Goal: Task Accomplishment & Management: Complete application form

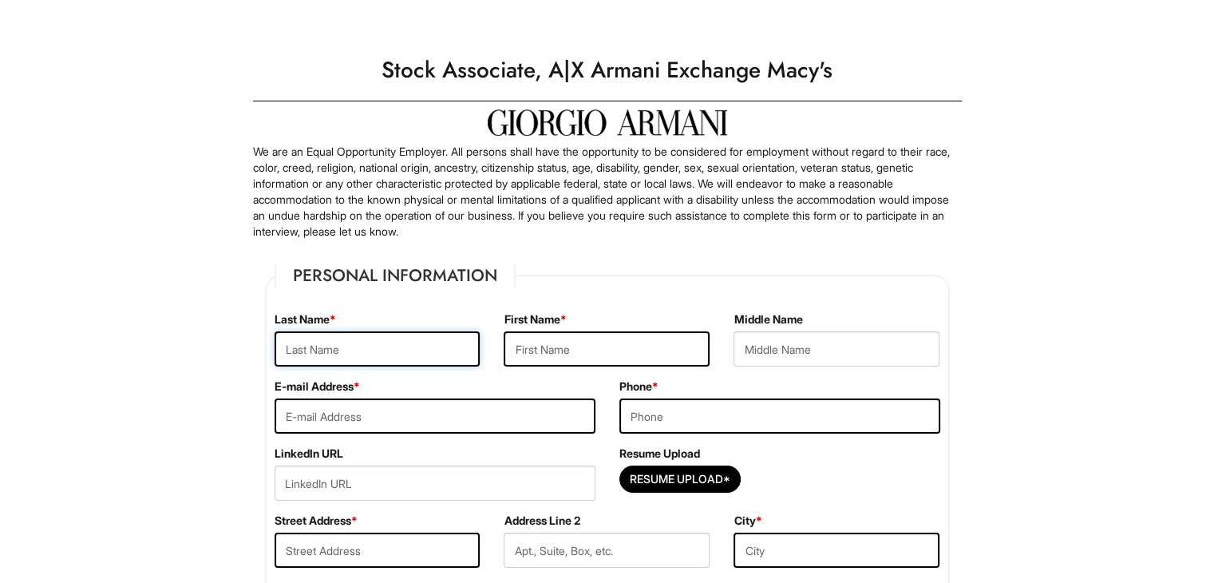
click at [418, 353] on input "text" at bounding box center [378, 348] width 206 height 35
type input "Keskin"
type input "Batuhan"
type input "[PERSON_NAME]"
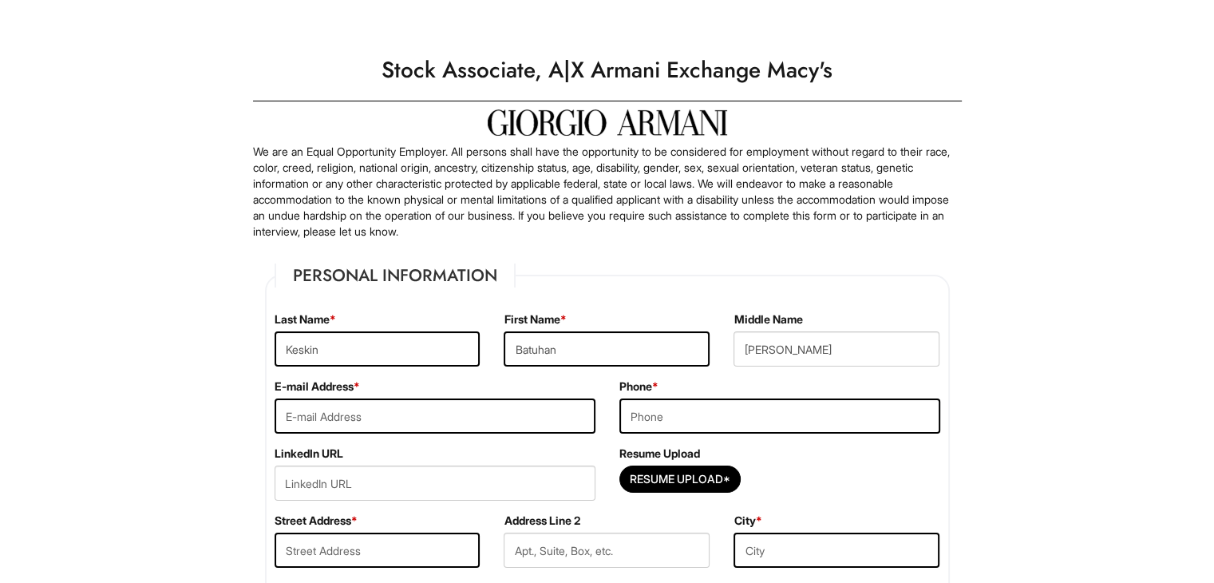
type input "[EMAIL_ADDRESS][DOMAIN_NAME]"
type input "4702326335"
type input "[STREET_ADDRESS][PERSON_NAME]"
type input "[GEOGRAPHIC_DATA]"
select select "GA"
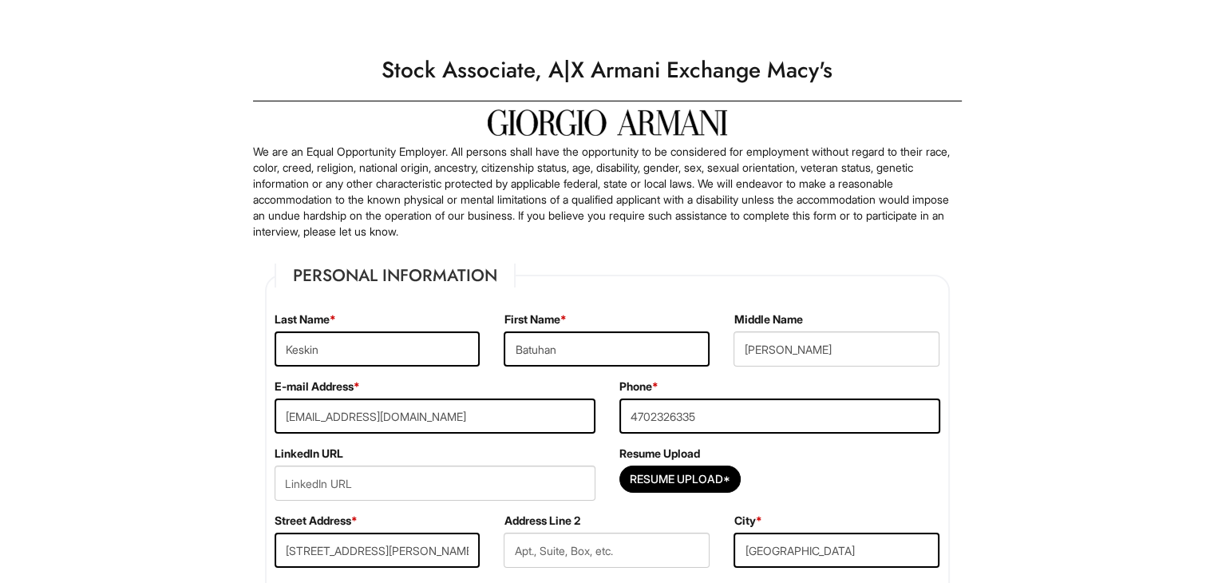
type input "30310-3702"
select select "[GEOGRAPHIC_DATA]"
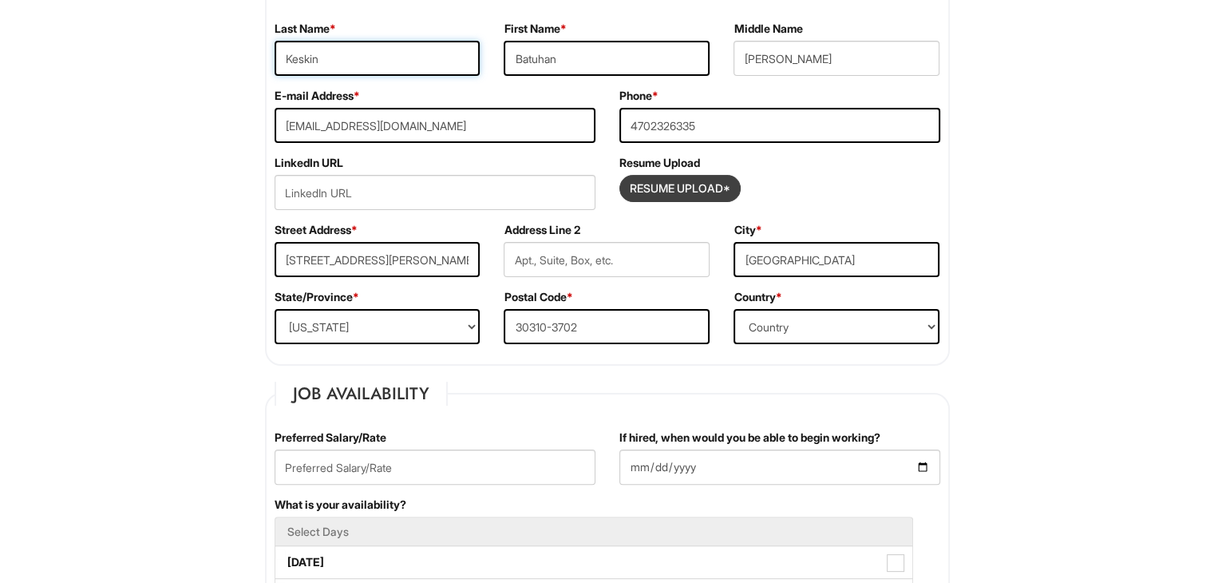
scroll to position [319, 0]
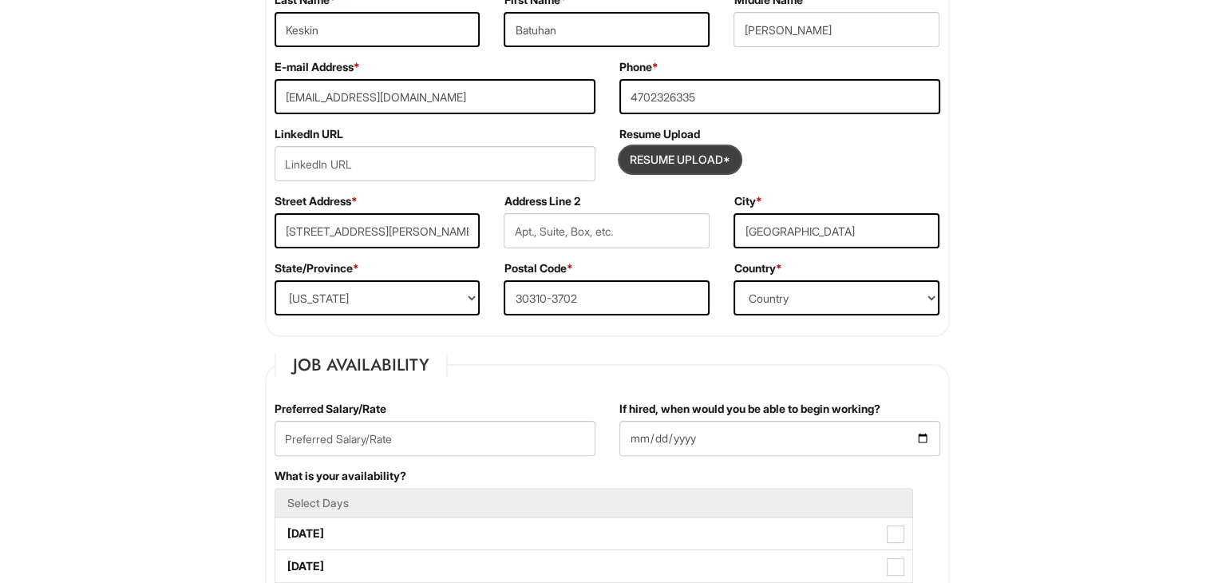
click at [677, 160] on input "Resume Upload*" at bounding box center [680, 160] width 120 height 26
type input "C:\fakepath\My Resume.pdf"
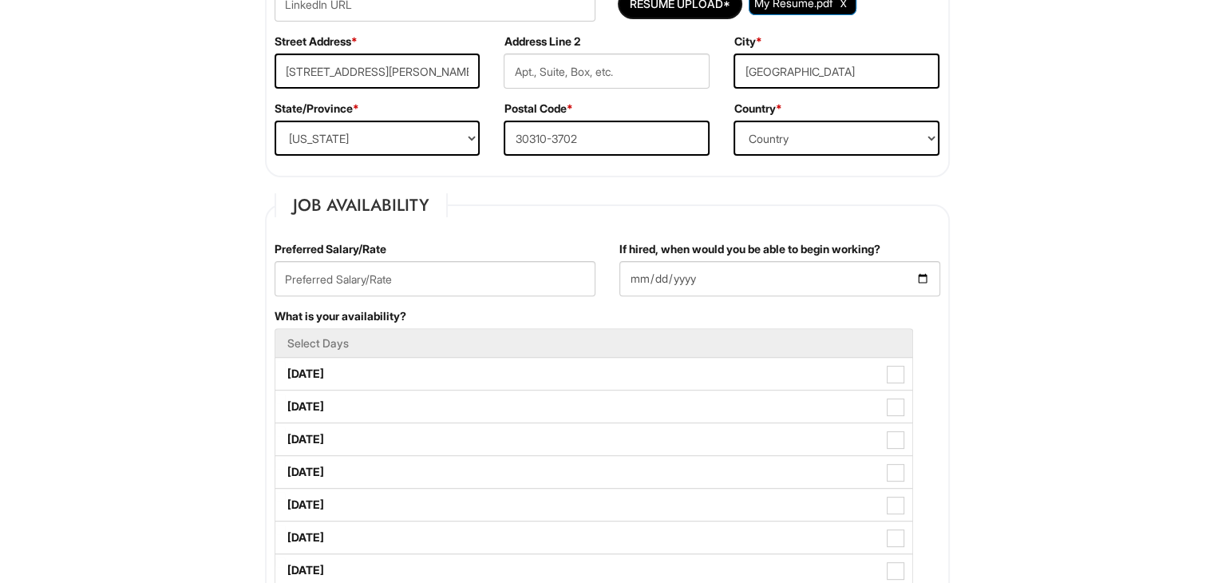
scroll to position [559, 0]
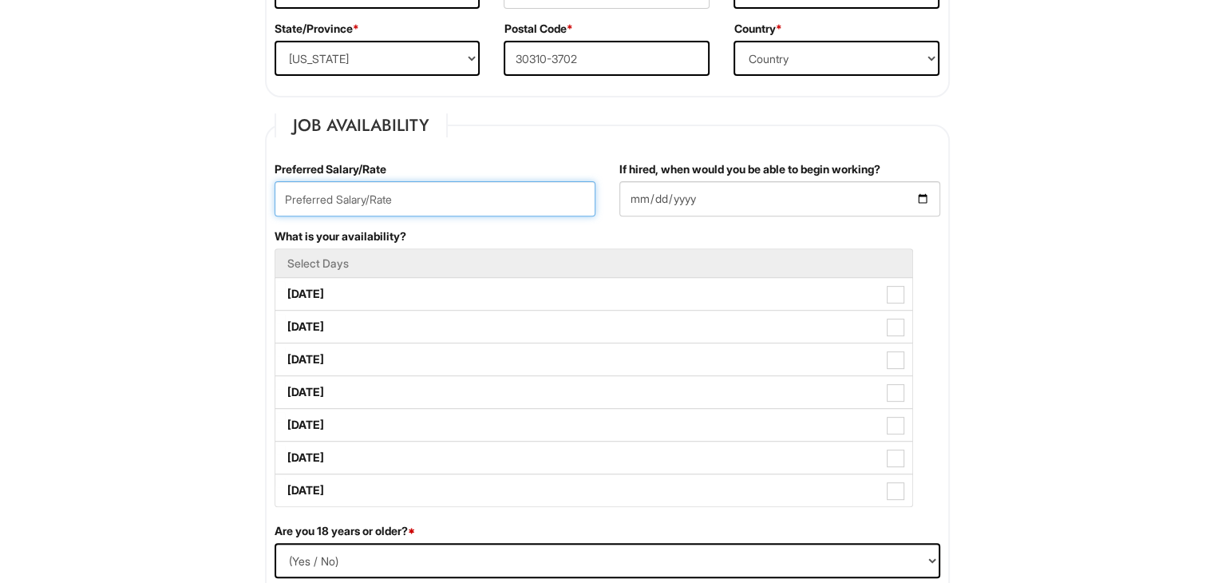
click at [368, 186] on input "text" at bounding box center [435, 198] width 321 height 35
click at [370, 196] on input "text" at bounding box center [435, 198] width 321 height 35
click at [370, 201] on input "text" at bounding box center [435, 198] width 321 height 35
type input "16"
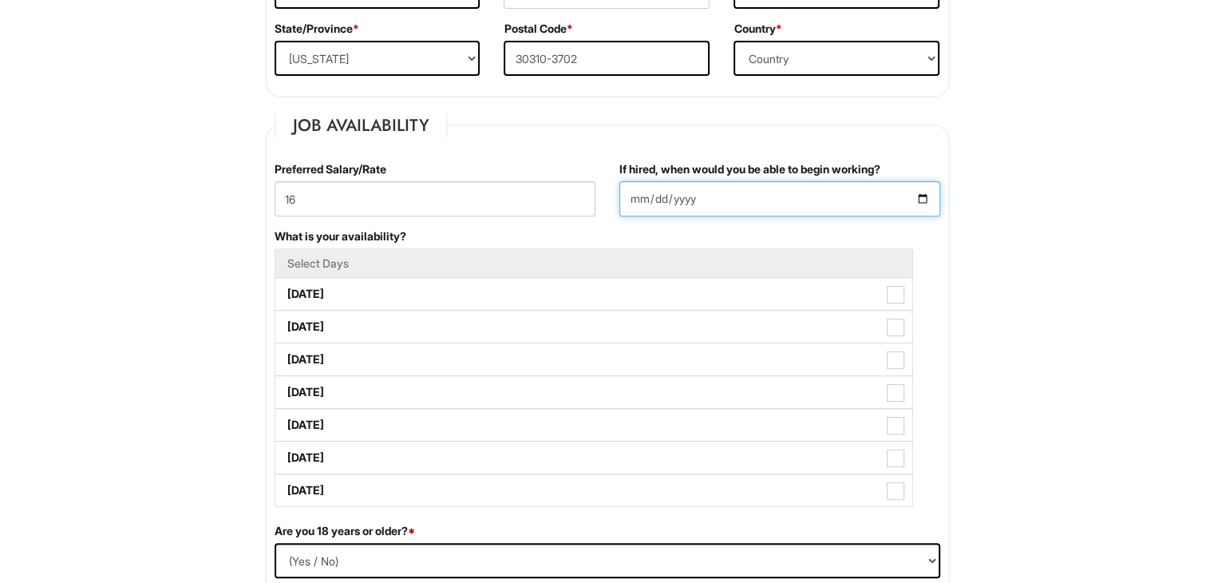
click at [763, 209] on input "If hired, when would you be able to begin working?" at bounding box center [780, 198] width 321 height 35
click at [882, 202] on input "If hired, when would you be able to begin working?" at bounding box center [780, 198] width 321 height 35
type input "[DATE]"
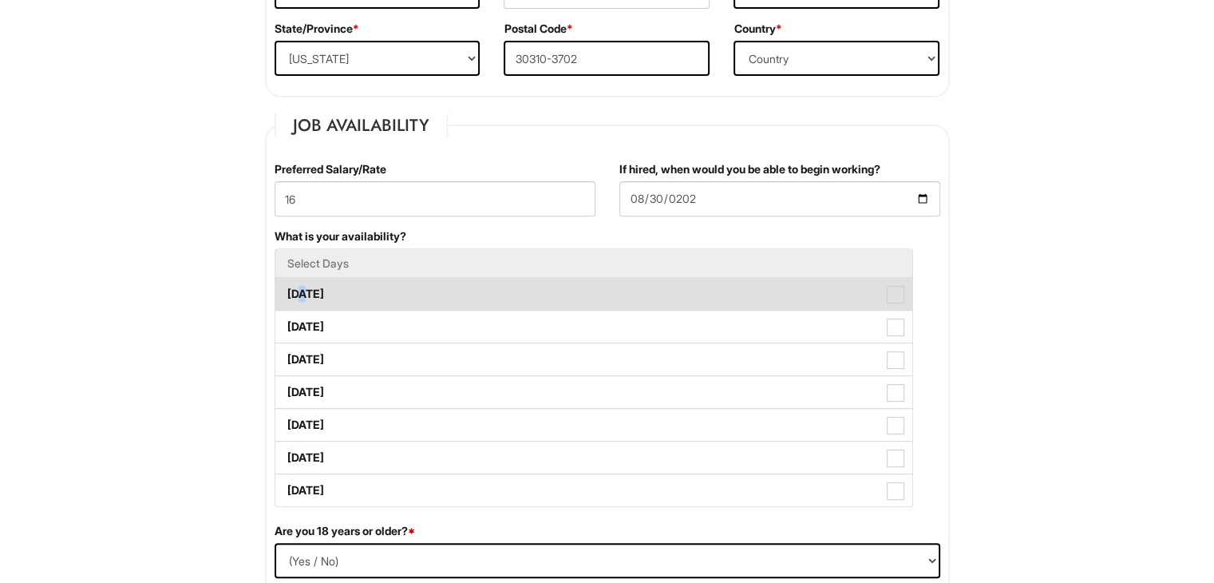
click at [307, 294] on label "[DATE]" at bounding box center [593, 294] width 637 height 32
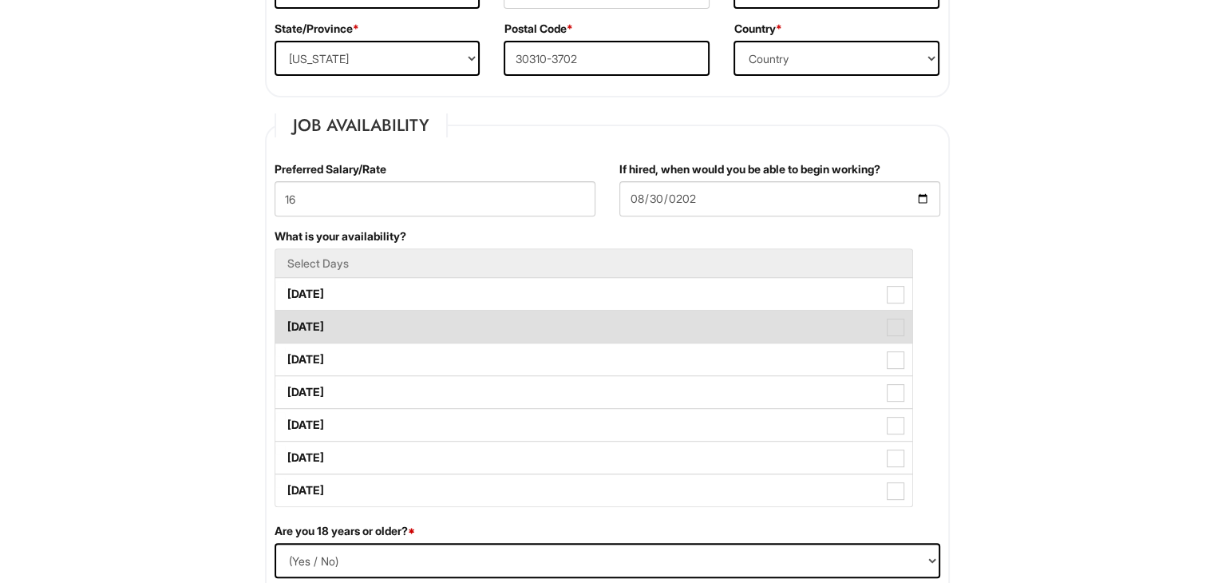
drag, startPoint x: 299, startPoint y: 327, endPoint x: 303, endPoint y: 339, distance: 12.6
click at [300, 328] on label "[DATE]" at bounding box center [593, 327] width 637 height 32
click at [286, 324] on Available_Tuesday "[DATE]" at bounding box center [280, 319] width 10 height 10
checkbox Available_Tuesday "true"
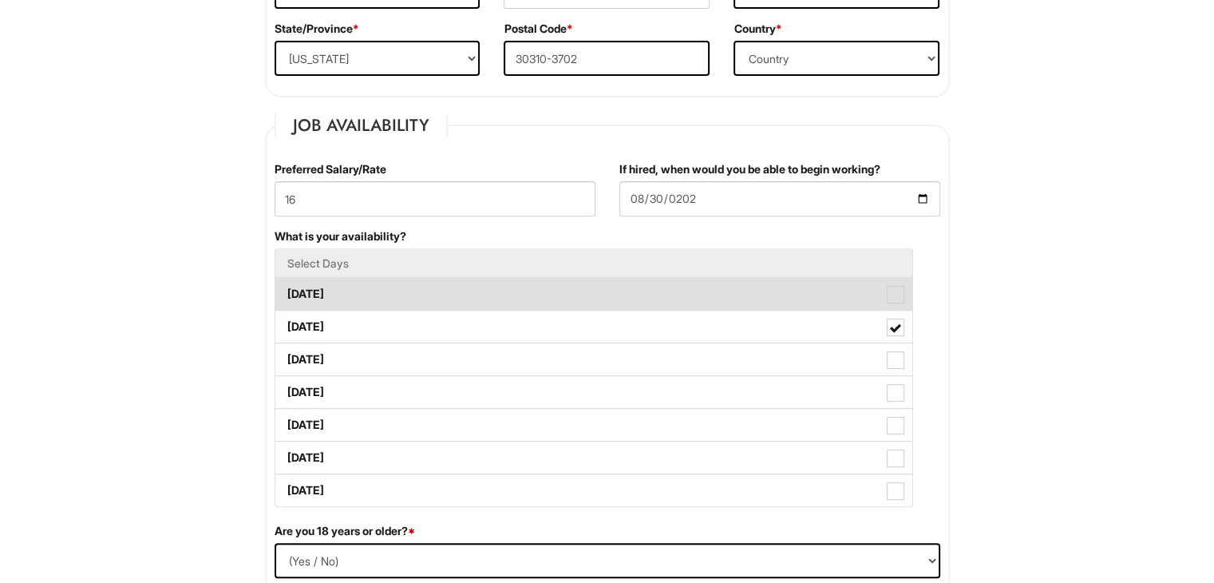
click at [343, 291] on label "[DATE]" at bounding box center [593, 294] width 637 height 32
click at [286, 291] on Available_Monday "[DATE]" at bounding box center [280, 286] width 10 height 10
checkbox Available_Monday "true"
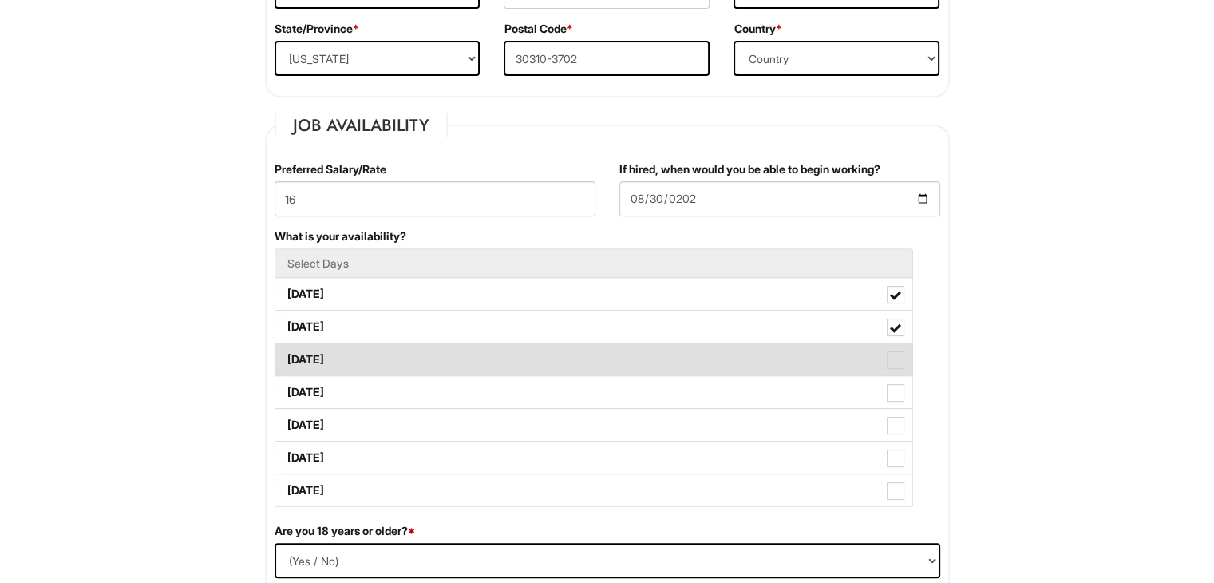
drag, startPoint x: 336, startPoint y: 335, endPoint x: 343, endPoint y: 355, distance: 21.0
click at [336, 336] on label "[DATE]" at bounding box center [593, 327] width 637 height 32
click at [286, 324] on Available_Tuesday "[DATE]" at bounding box center [280, 319] width 10 height 10
checkbox Available_Tuesday "false"
drag, startPoint x: 346, startPoint y: 374, endPoint x: 351, endPoint y: 368, distance: 8.5
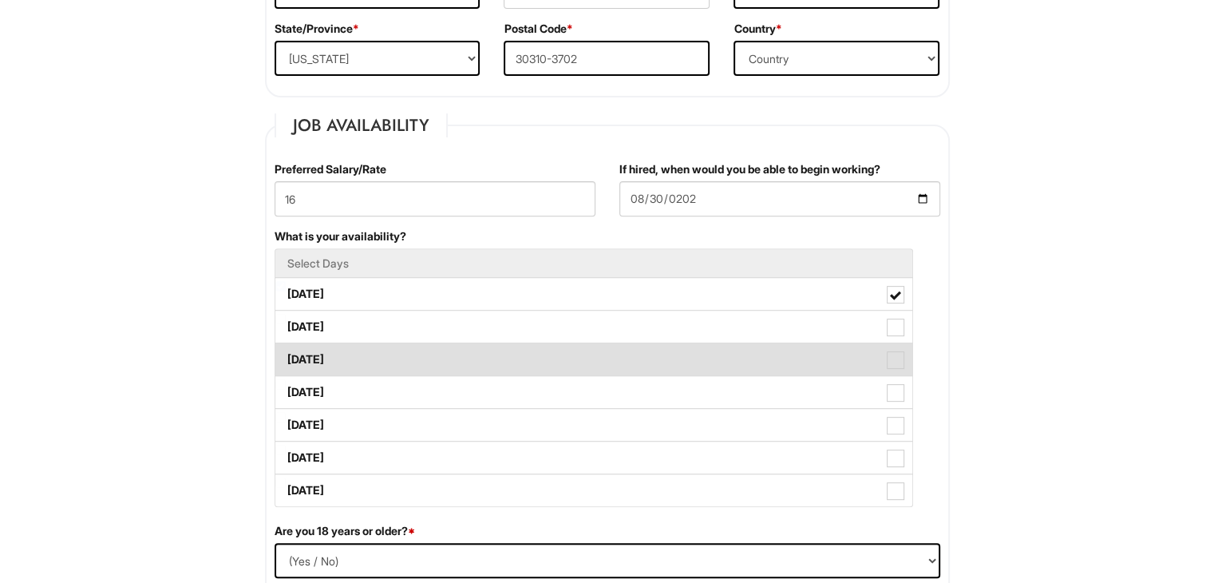
click at [347, 376] on label "[DATE]" at bounding box center [593, 392] width 637 height 32
click at [286, 379] on Available_Thursday "[DATE]" at bounding box center [280, 384] width 10 height 10
checkbox Available_Thursday "true"
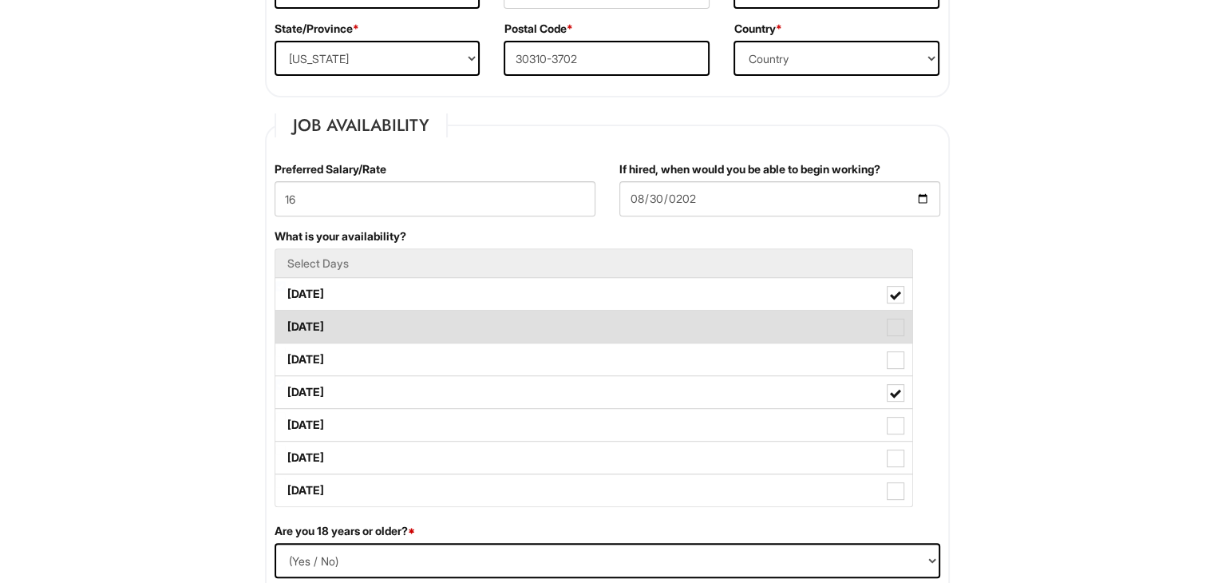
click at [367, 328] on label "[DATE]" at bounding box center [593, 327] width 637 height 32
click at [286, 324] on Available_Tuesday "[DATE]" at bounding box center [280, 319] width 10 height 10
checkbox Available_Tuesday "true"
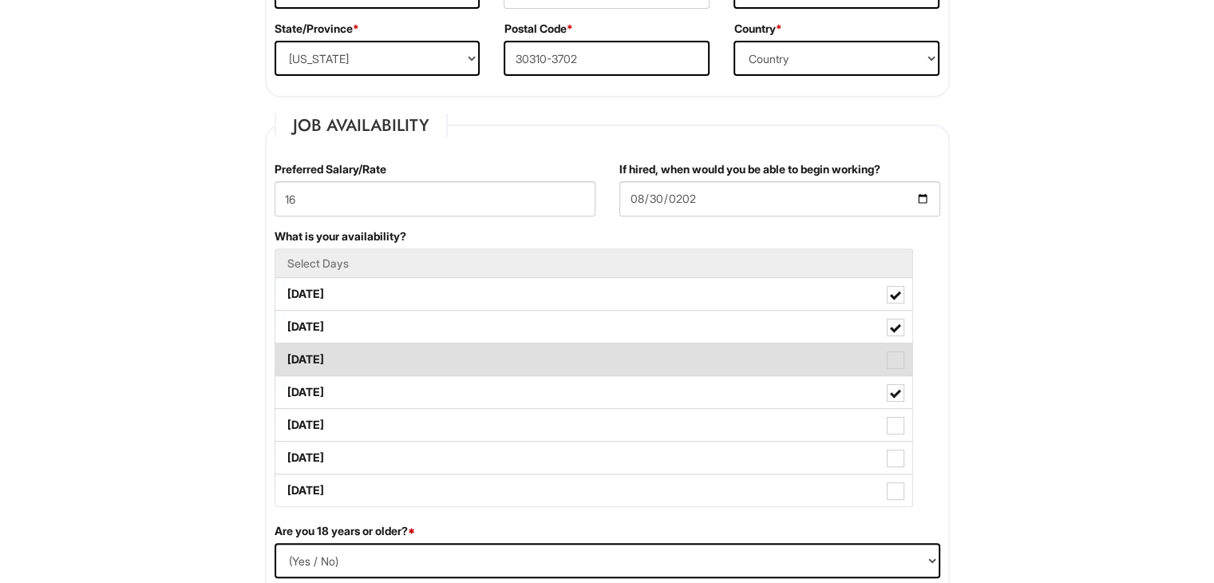
click at [363, 353] on label "[DATE]" at bounding box center [593, 359] width 637 height 32
click at [286, 353] on Available_Wednesday "[DATE]" at bounding box center [280, 352] width 10 height 10
checkbox Available_Wednesday "true"
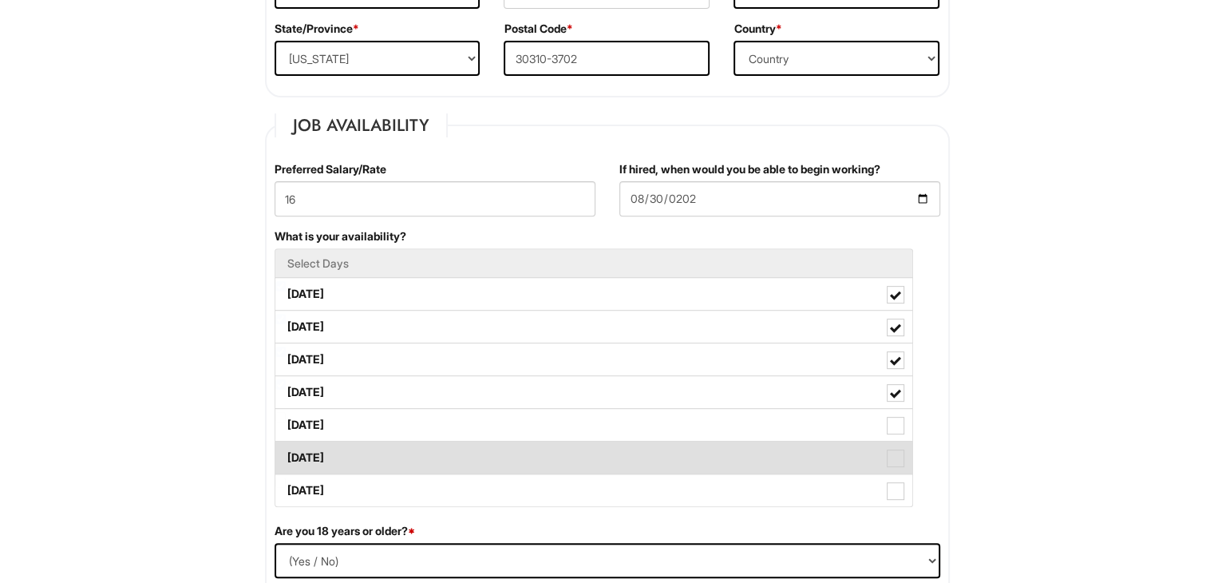
drag, startPoint x: 893, startPoint y: 426, endPoint x: 895, endPoint y: 454, distance: 28.0
click at [894, 428] on span at bounding box center [896, 426] width 18 height 18
click at [286, 422] on Available_Friday "[DATE]" at bounding box center [280, 417] width 10 height 10
checkbox Available_Friday "true"
click at [895, 454] on span at bounding box center [896, 459] width 18 height 18
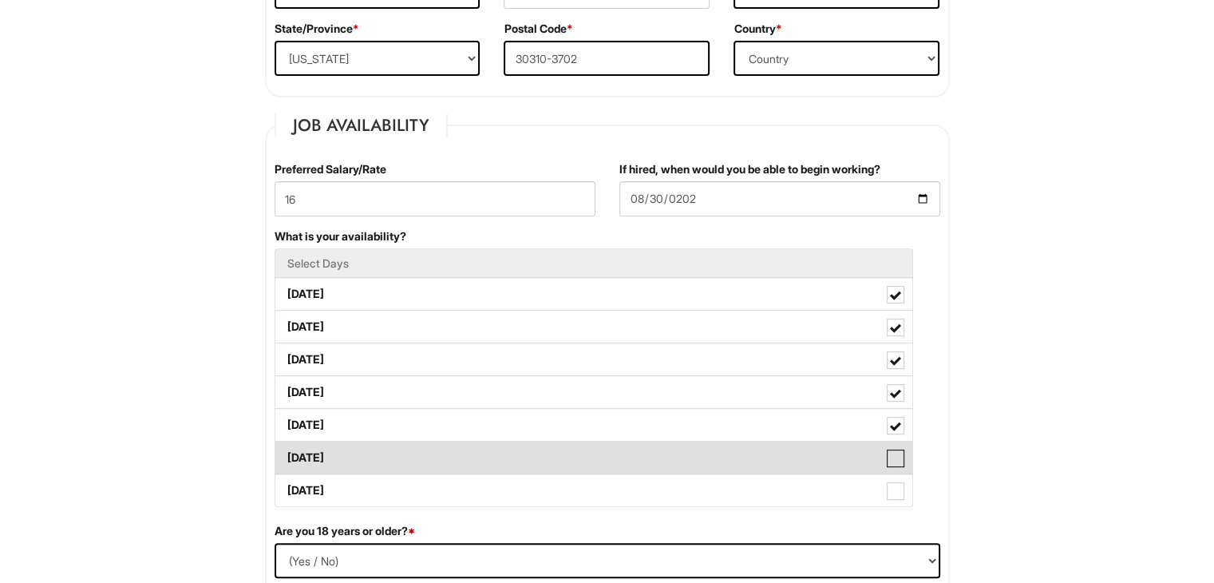
click at [286, 454] on Available_Saturday "[DATE]" at bounding box center [280, 450] width 10 height 10
checkbox Available_Saturday "true"
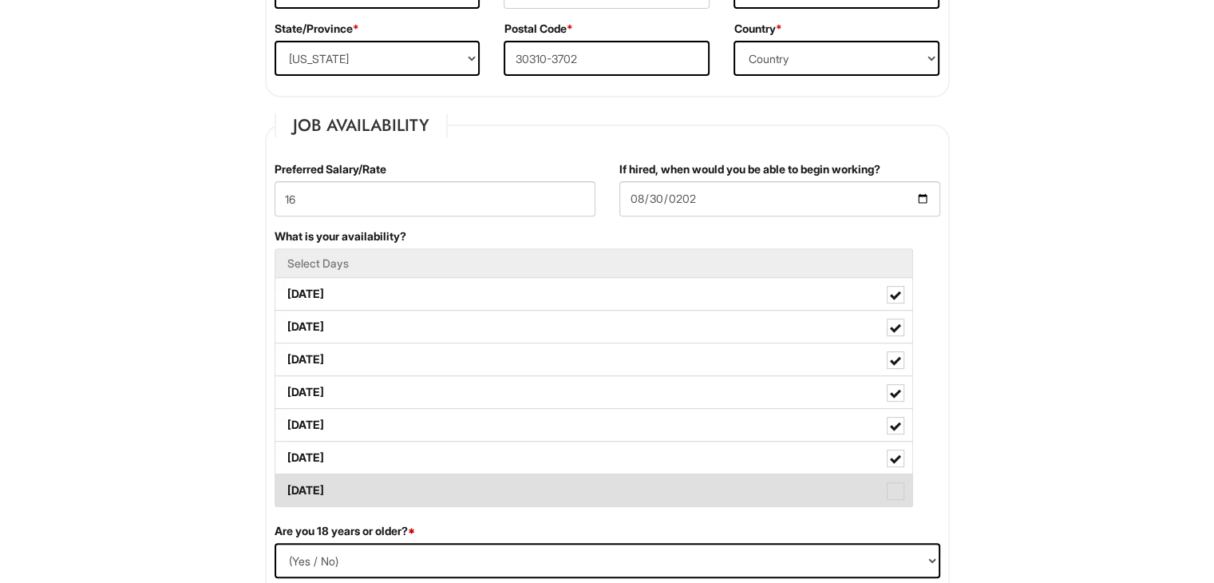
click at [901, 490] on span at bounding box center [896, 491] width 18 height 18
click at [286, 488] on Available_Sunday "[DATE]" at bounding box center [280, 482] width 10 height 10
checkbox Available_Sunday "true"
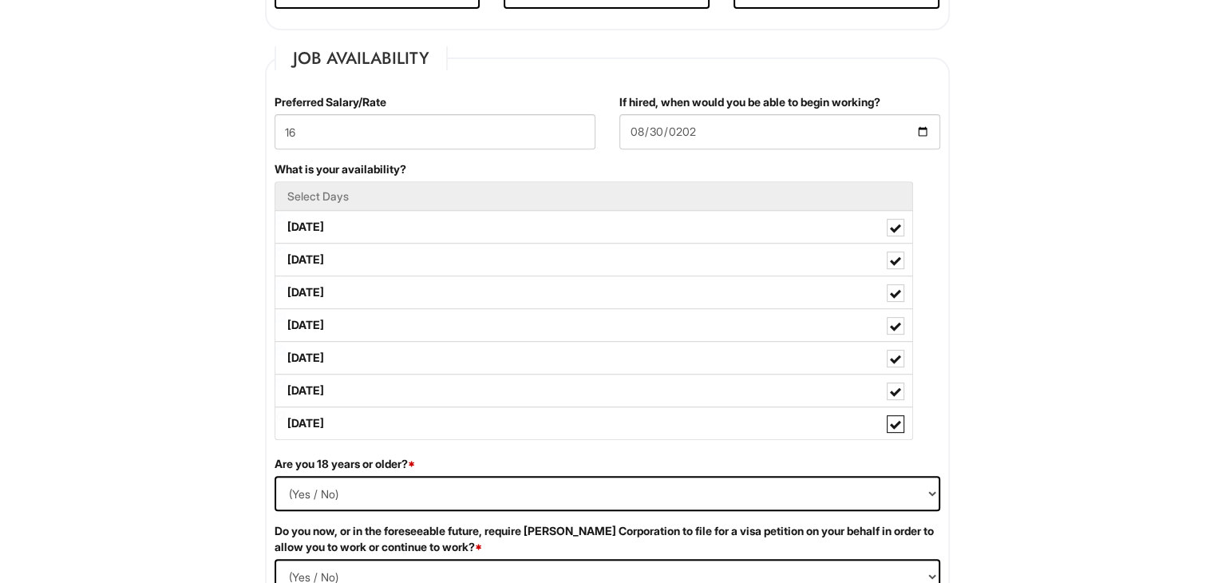
scroll to position [798, 0]
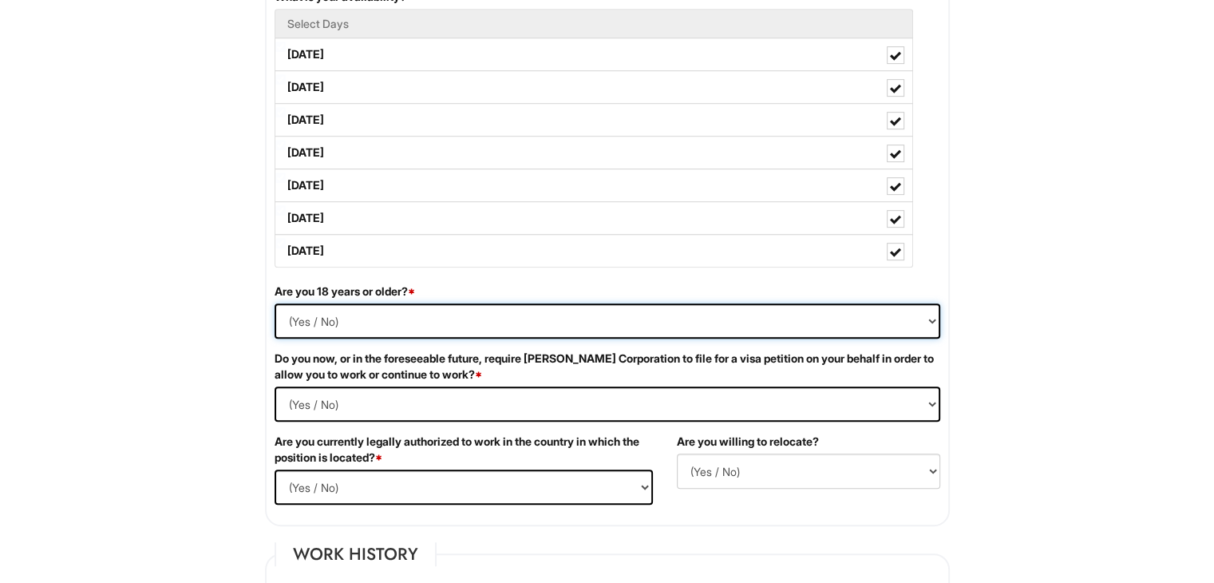
click at [473, 327] on select "(Yes / No) Yes No" at bounding box center [608, 320] width 666 height 35
select select "Yes"
click at [275, 303] on select "(Yes / No) Yes No" at bounding box center [608, 320] width 666 height 35
click at [370, 394] on Required "(Yes / No) Yes No" at bounding box center [608, 403] width 666 height 35
select Required "No"
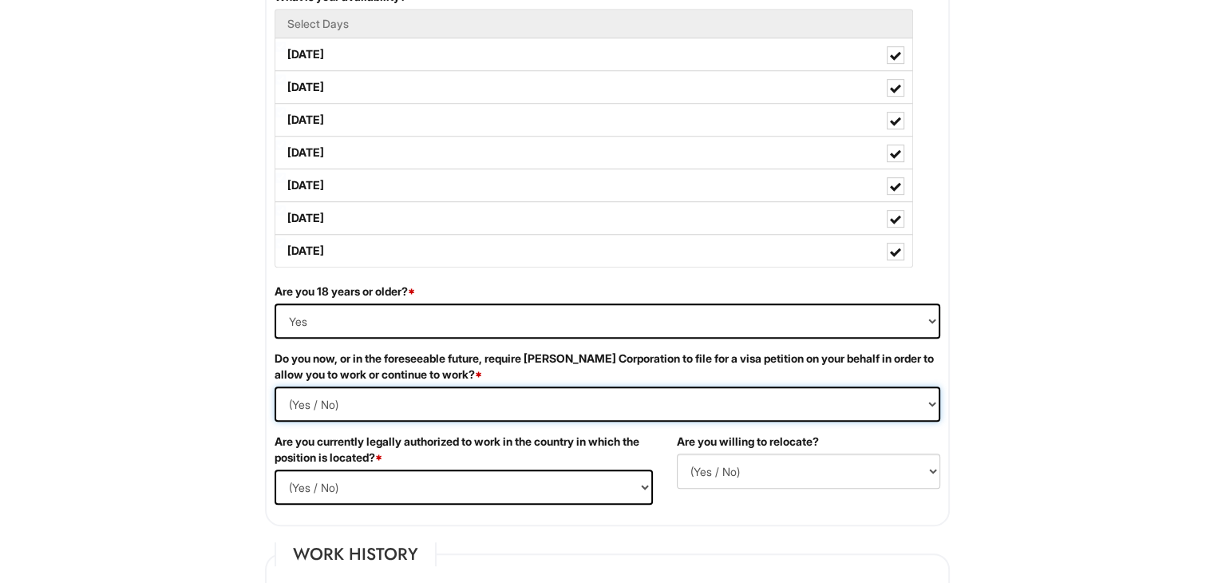
click at [275, 386] on Required "(Yes / No) Yes No" at bounding box center [608, 403] width 666 height 35
click at [359, 486] on select "(Yes / No) Yes No" at bounding box center [464, 487] width 378 height 35
select select "Yes"
click at [275, 470] on select "(Yes / No) Yes No" at bounding box center [464, 487] width 378 height 35
click at [782, 465] on select "(Yes / No) No Yes" at bounding box center [808, 471] width 263 height 35
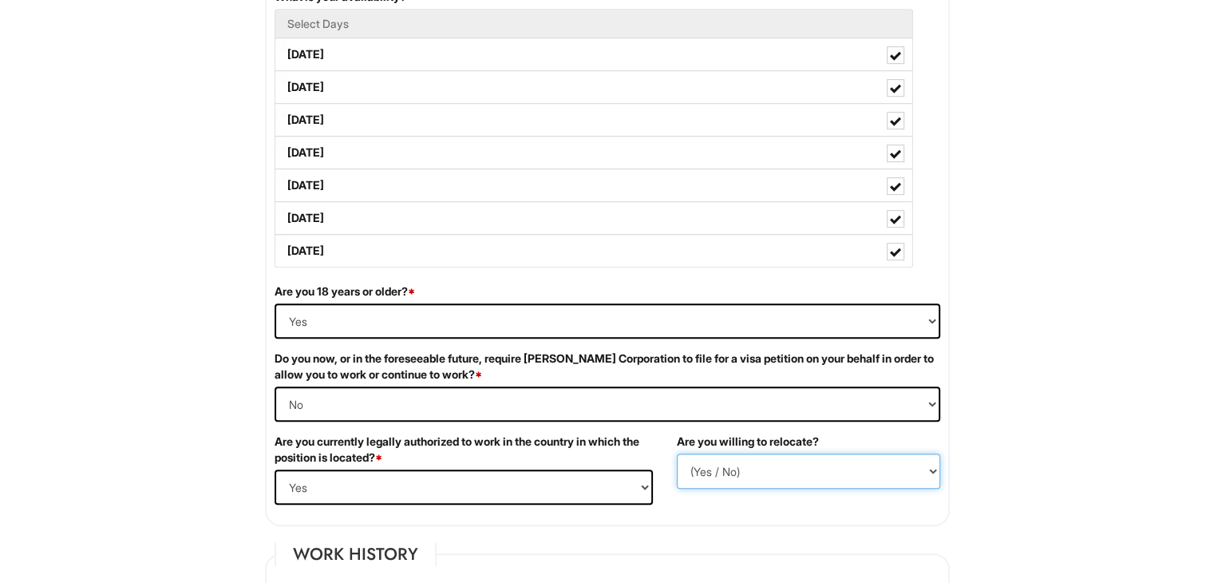
select select "Y"
click at [677, 454] on select "(Yes / No) No Yes" at bounding box center [808, 471] width 263 height 35
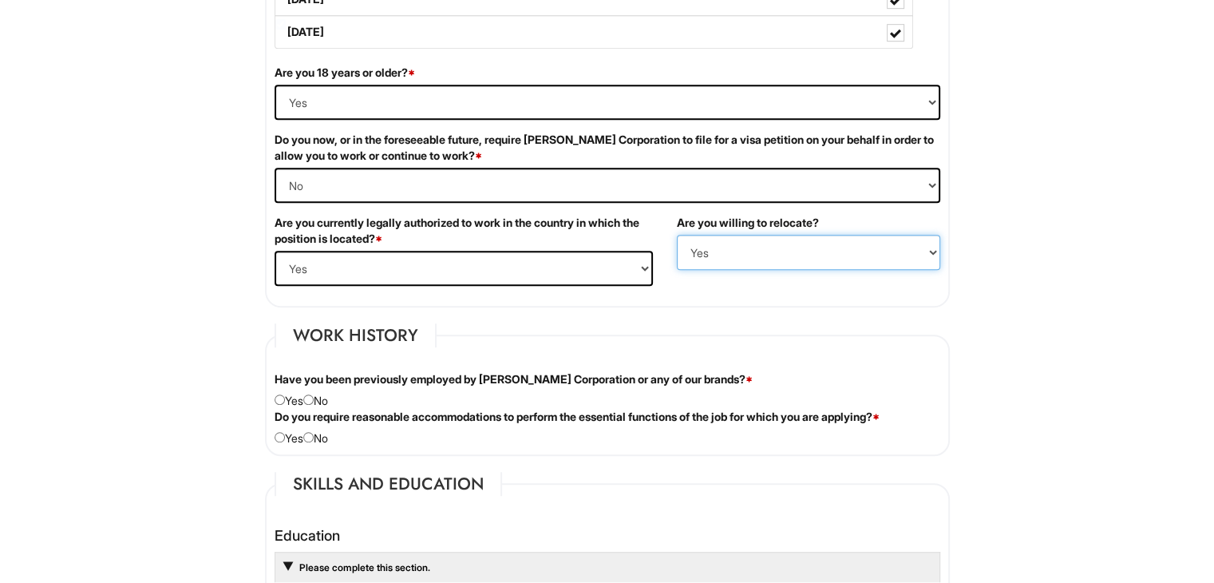
scroll to position [1038, 0]
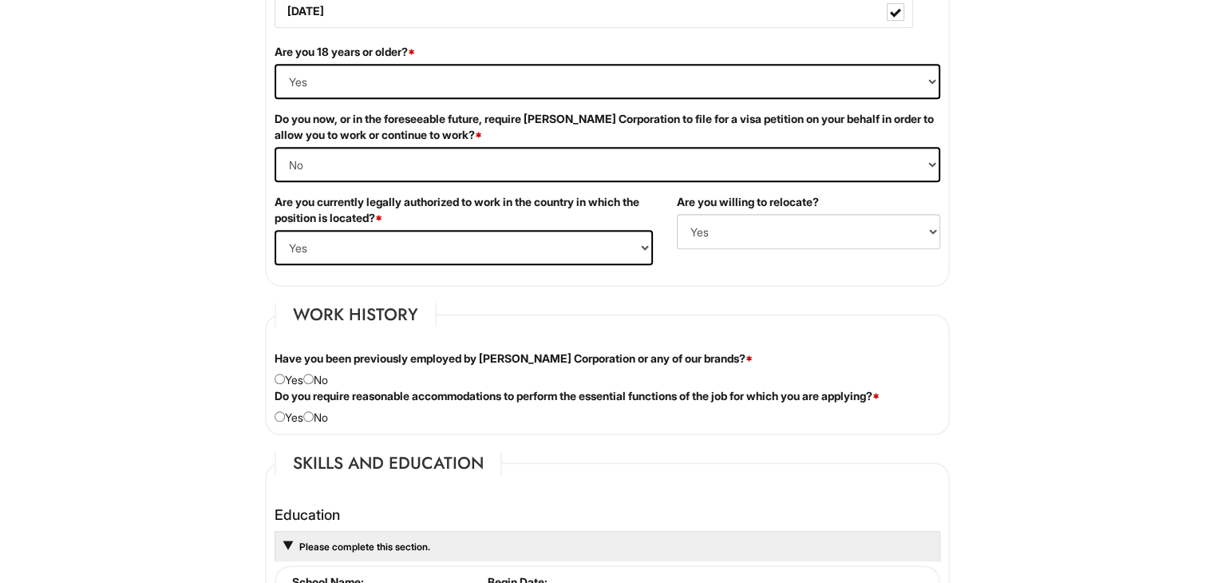
drag, startPoint x: 653, startPoint y: 470, endPoint x: 629, endPoint y: 461, distance: 25.5
click at [259, 368] on div "Personal Information Last Name * [PERSON_NAME] First Name * [GEOGRAPHIC_DATA] M…" at bounding box center [607, 566] width 709 height 2712
click at [275, 382] on div "Have you been previously employed by [PERSON_NAME] Corporation or any of our br…" at bounding box center [608, 370] width 690 height 38
click at [323, 383] on div "Have you been previously employed by [PERSON_NAME] Corporation or any of our br…" at bounding box center [608, 370] width 690 height 38
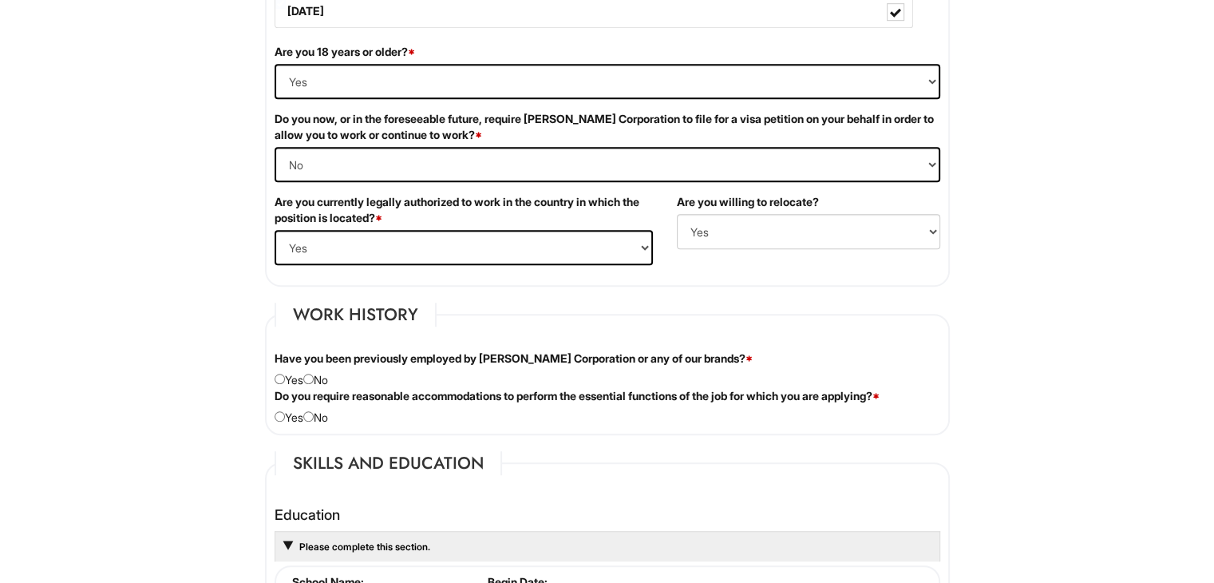
drag, startPoint x: 329, startPoint y: 371, endPoint x: 326, endPoint y: 394, distance: 22.6
click at [329, 373] on div "Have you been previously employed by [PERSON_NAME] Corporation or any of our br…" at bounding box center [608, 370] width 690 height 38
click at [313, 376] on input "radio" at bounding box center [308, 379] width 10 height 10
radio input "true"
click at [315, 426] on fieldset "Work History Have you been previously employed by [PERSON_NAME] Corporation or …" at bounding box center [607, 369] width 685 height 133
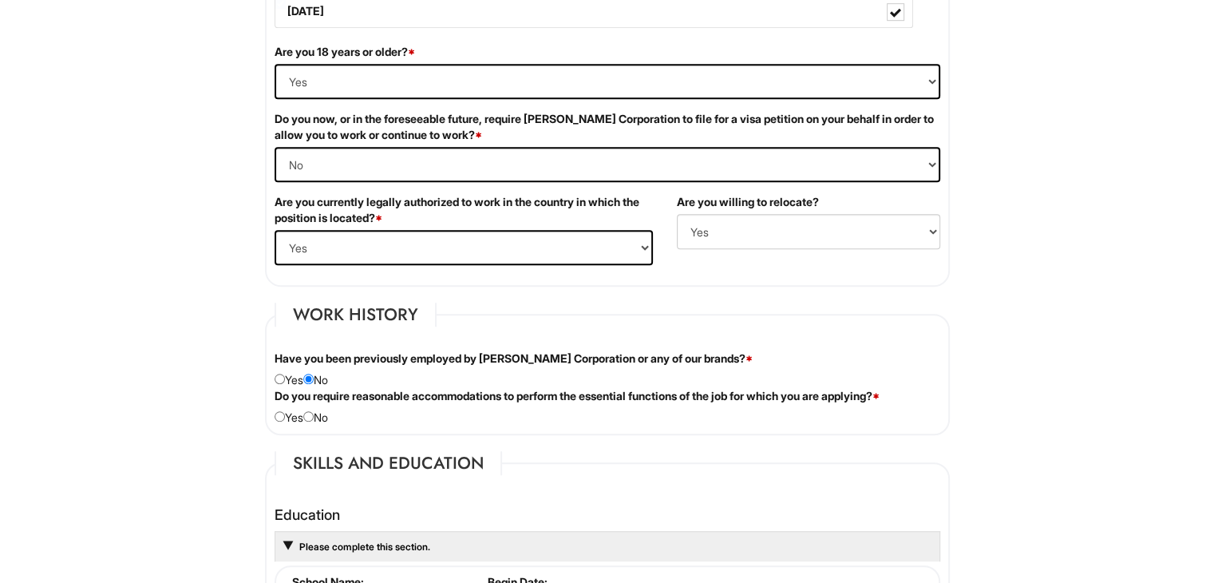
click at [323, 419] on div "Do you require reasonable accommodations to perform the essential functions of …" at bounding box center [608, 407] width 690 height 38
click at [314, 416] on input "radio" at bounding box center [308, 416] width 10 height 10
radio input "true"
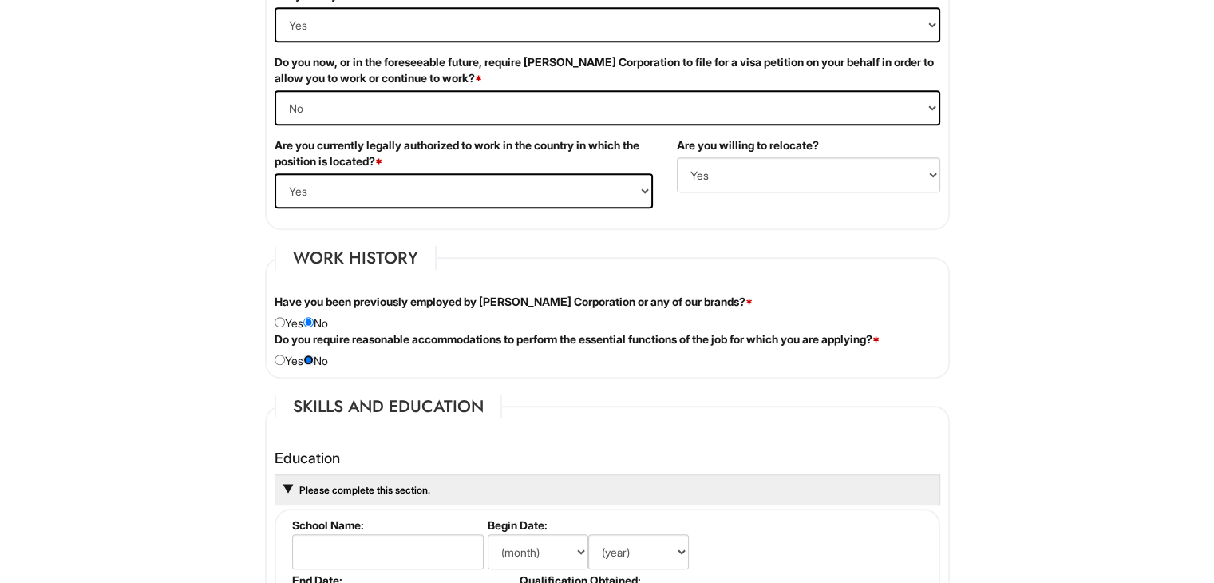
scroll to position [1357, 0]
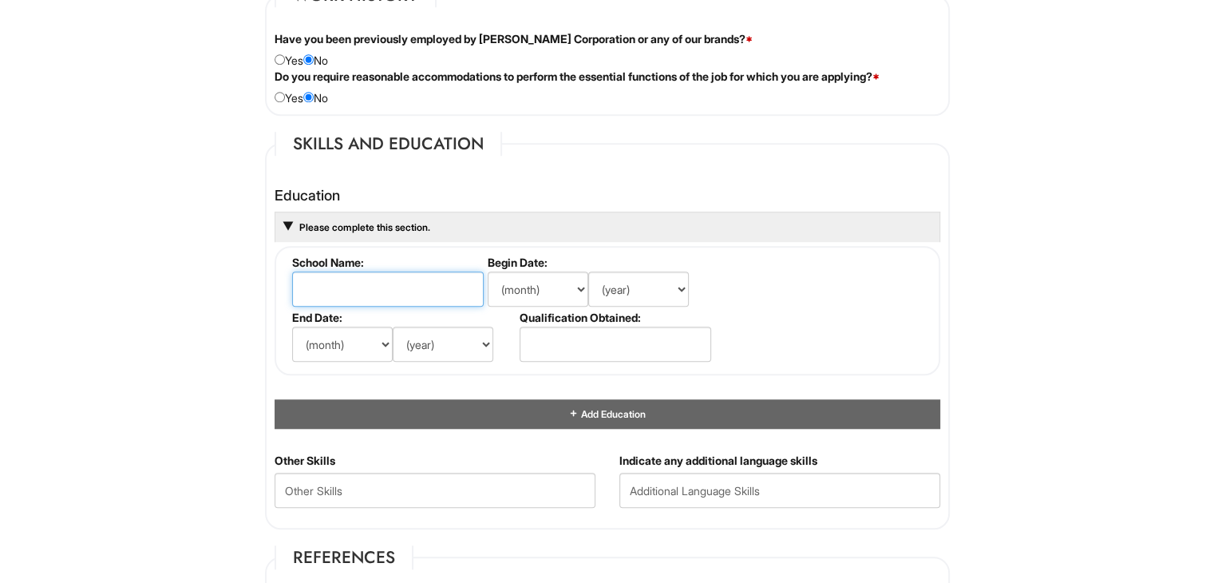
click at [367, 283] on input "text" at bounding box center [388, 288] width 192 height 35
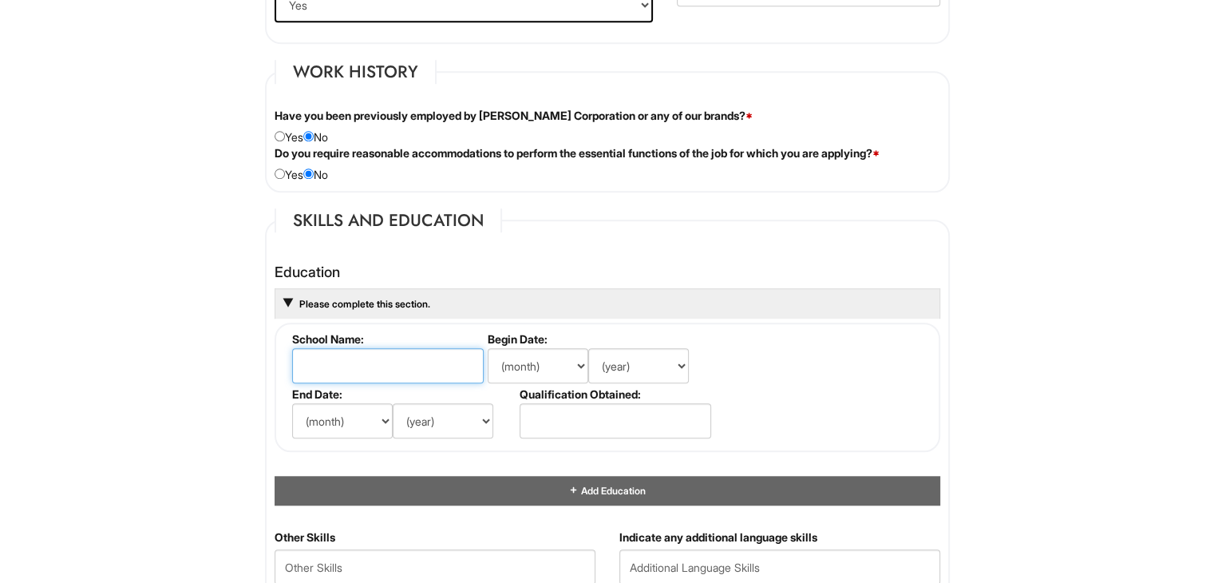
scroll to position [1278, 0]
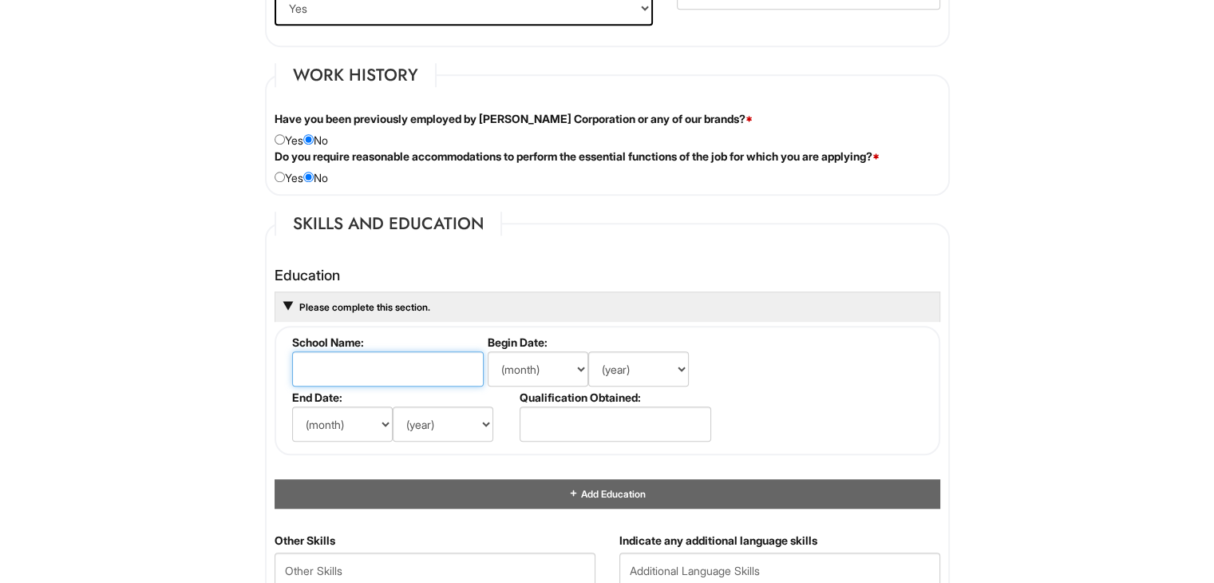
click at [363, 360] on input "text" at bounding box center [388, 368] width 192 height 35
click at [299, 365] on input "text" at bounding box center [388, 368] width 192 height 35
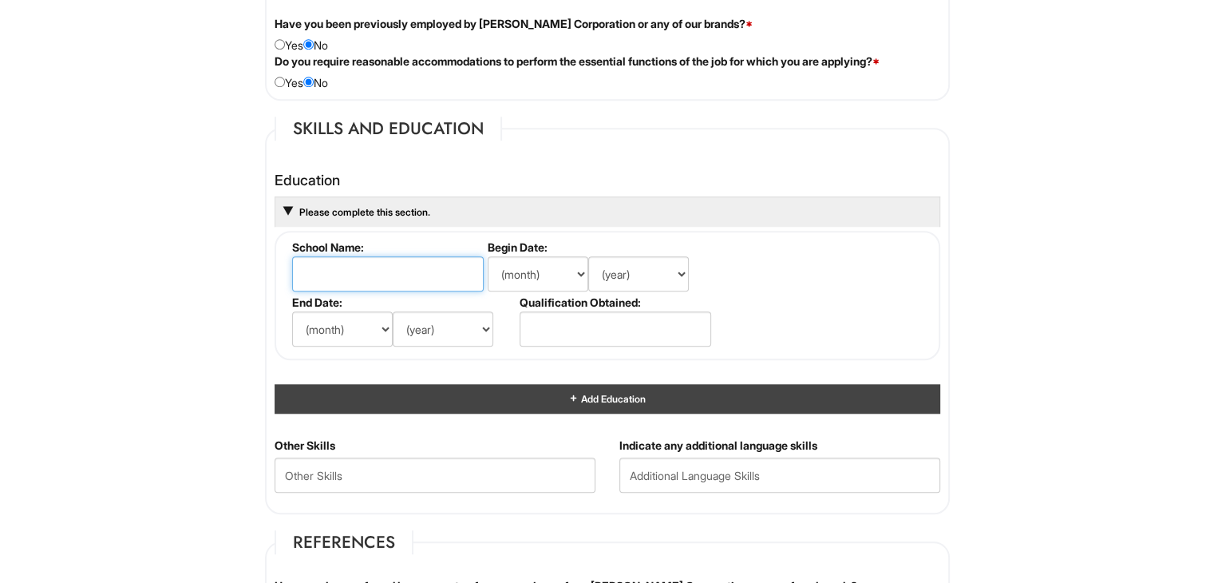
scroll to position [1437, 0]
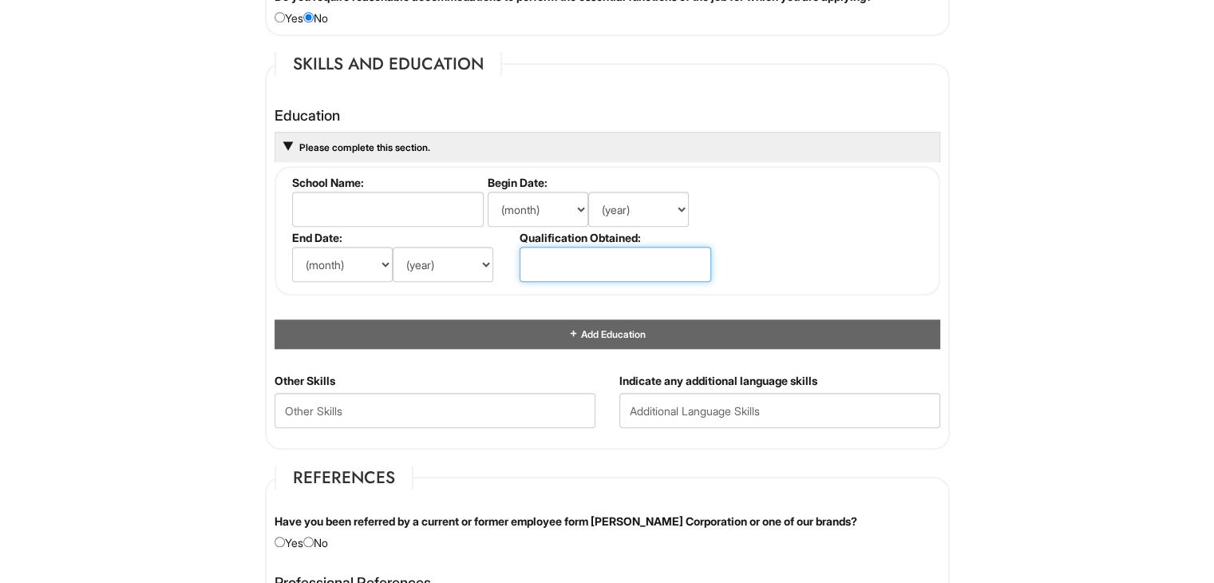
click at [652, 262] on input "text" at bounding box center [616, 264] width 192 height 35
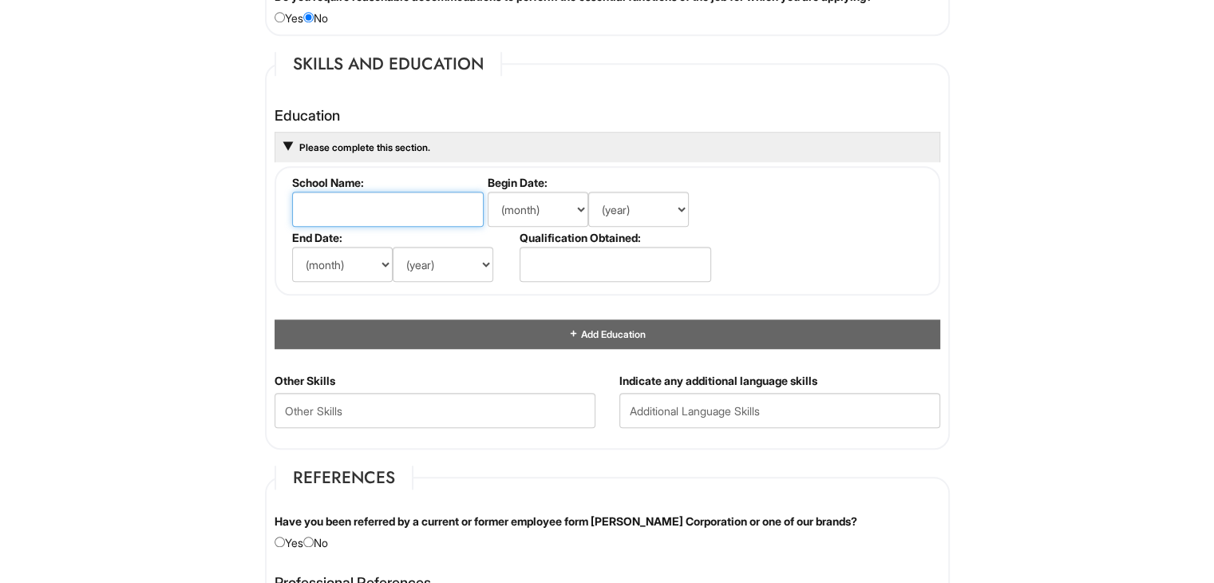
click at [363, 196] on input "text" at bounding box center [388, 209] width 192 height 35
type input "[GEOGRAPHIC_DATA]"
click at [556, 204] on select "(month) Jan Feb Mar Apr May Jun [DATE] Aug Sep Oct Nov Dec" at bounding box center [538, 209] width 101 height 35
select select "9"
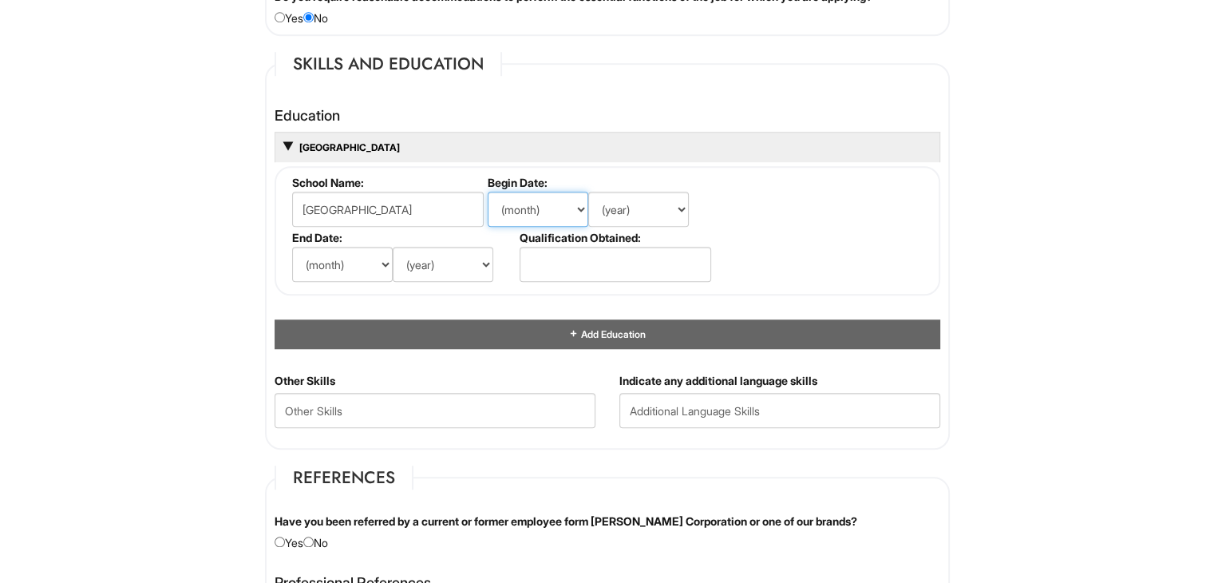
click at [488, 192] on select "(month) Jan Feb Mar Apr May Jun [DATE] Aug Sep Oct Nov Dec" at bounding box center [538, 209] width 101 height 35
click at [636, 207] on select "(year) 2029 2028 2027 2026 2025 2024 2023 2022 2021 2020 2019 2018 2017 2016 20…" at bounding box center [638, 209] width 101 height 35
select select "2020"
click at [588, 192] on select "(year) 2029 2028 2027 2026 2025 2024 2023 2022 2021 2020 2019 2018 2017 2016 20…" at bounding box center [638, 209] width 101 height 35
click at [320, 263] on select "(month) Jan Feb Mar Apr May Jun [DATE] Aug Sep Oct Nov Dec" at bounding box center [342, 264] width 101 height 35
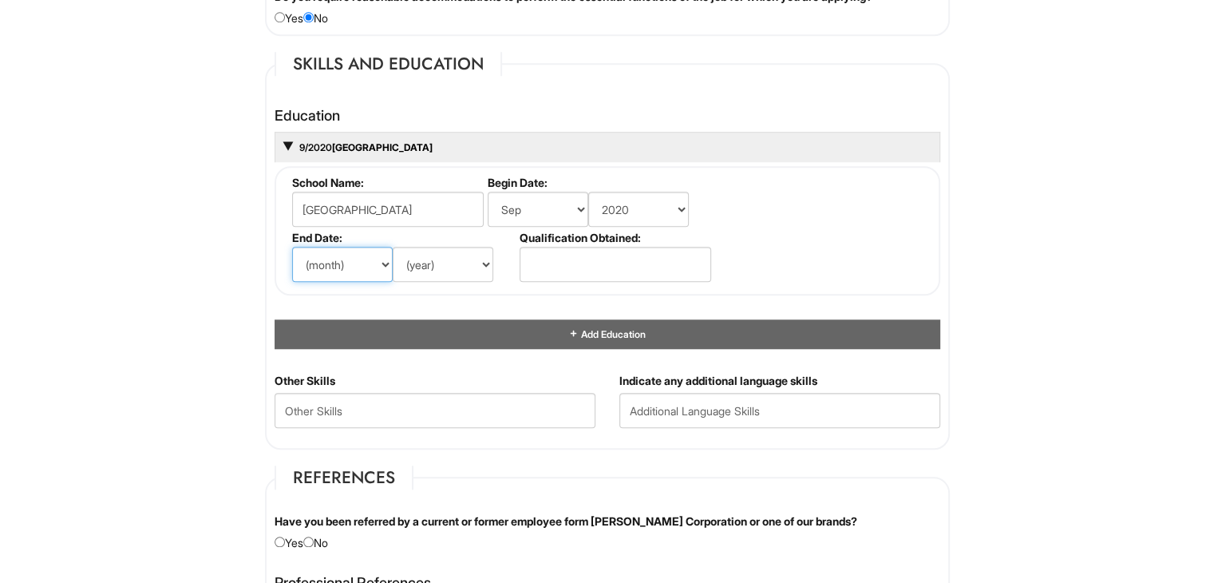
select select "7"
click at [292, 247] on select "(month) Jan Feb Mar Apr May Jun [DATE] Aug Sep Oct Nov Dec" at bounding box center [342, 264] width 101 height 35
click at [441, 260] on select "(year) 2029 2028 2027 2026 2025 2024 2023 2022 2021 2020 2019 2018 2017 2016 20…" at bounding box center [443, 264] width 101 height 35
select select "2024"
click at [393, 247] on select "(year) 2029 2028 2027 2026 2025 2024 2023 2022 2021 2020 2019 2018 2017 2016 20…" at bounding box center [443, 264] width 101 height 35
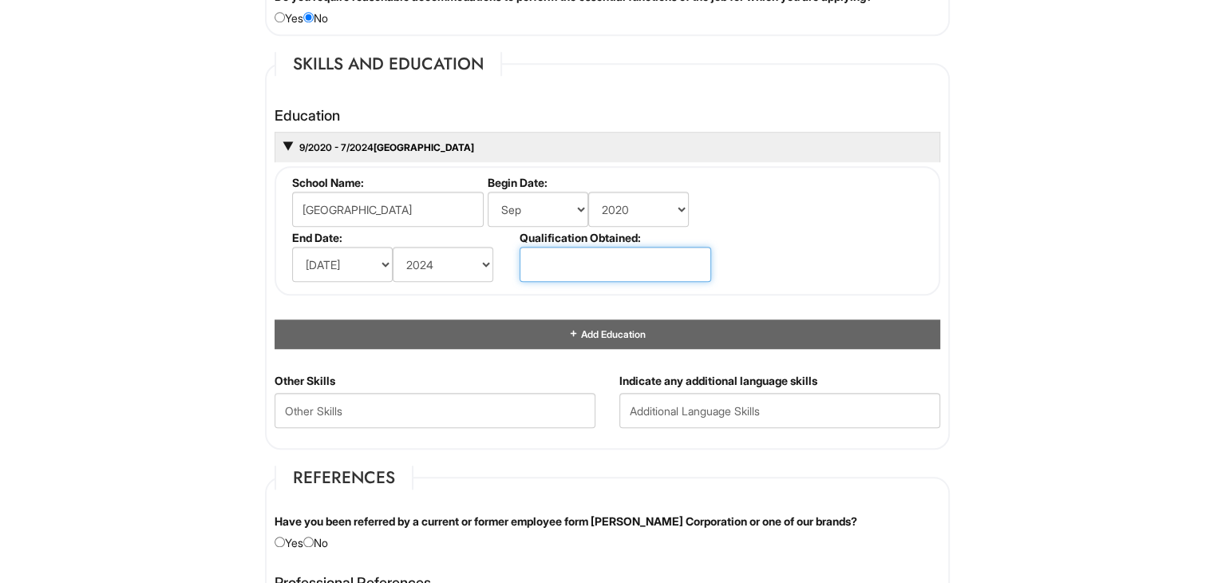
click at [544, 262] on input "text" at bounding box center [616, 264] width 192 height 35
type input "P"
type input "Computer Programming"
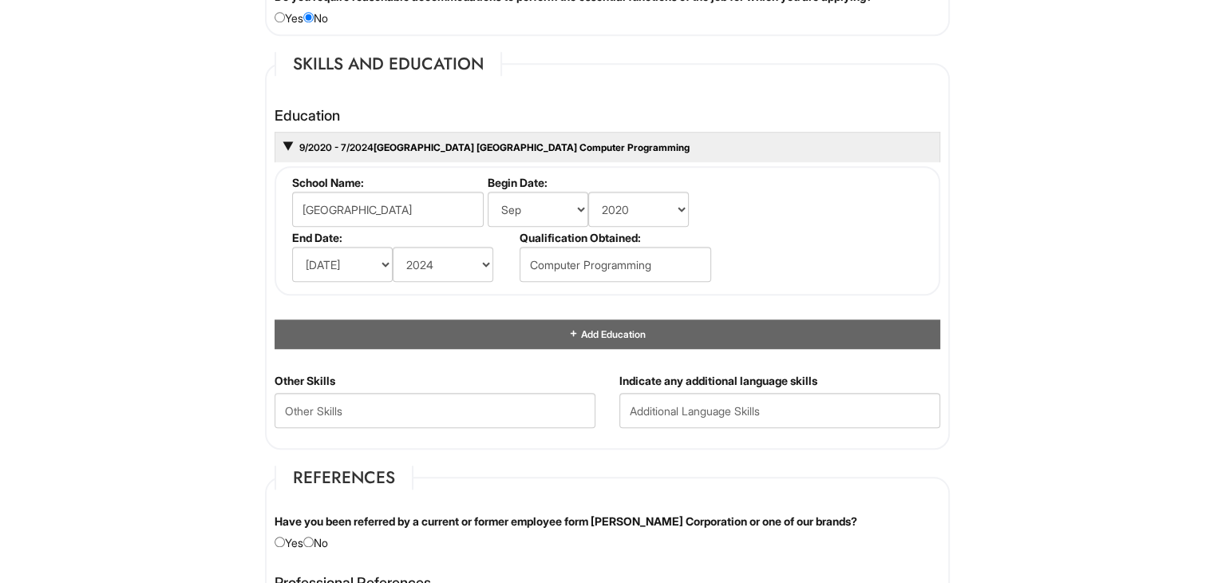
click at [965, 176] on div "1 2 3 Stock Associate, A|X Armani Exchange Macy's PLEASE COMPLETE ALL REQUIRED …" at bounding box center [607, 127] width 741 height 3048
click at [418, 402] on Skills "text" at bounding box center [435, 410] width 321 height 35
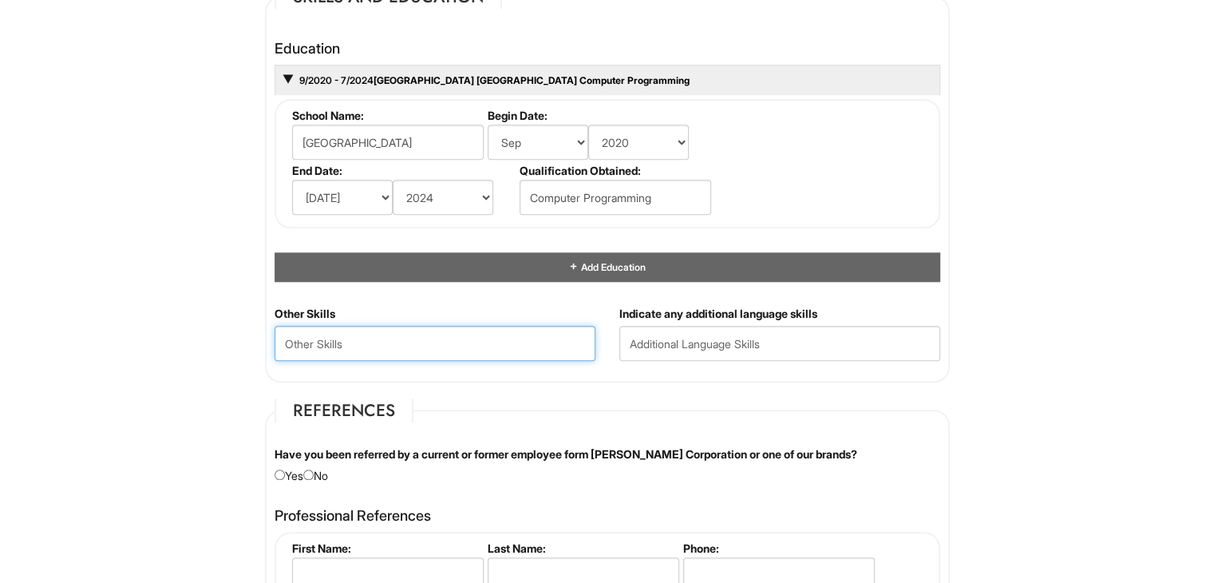
scroll to position [1677, 0]
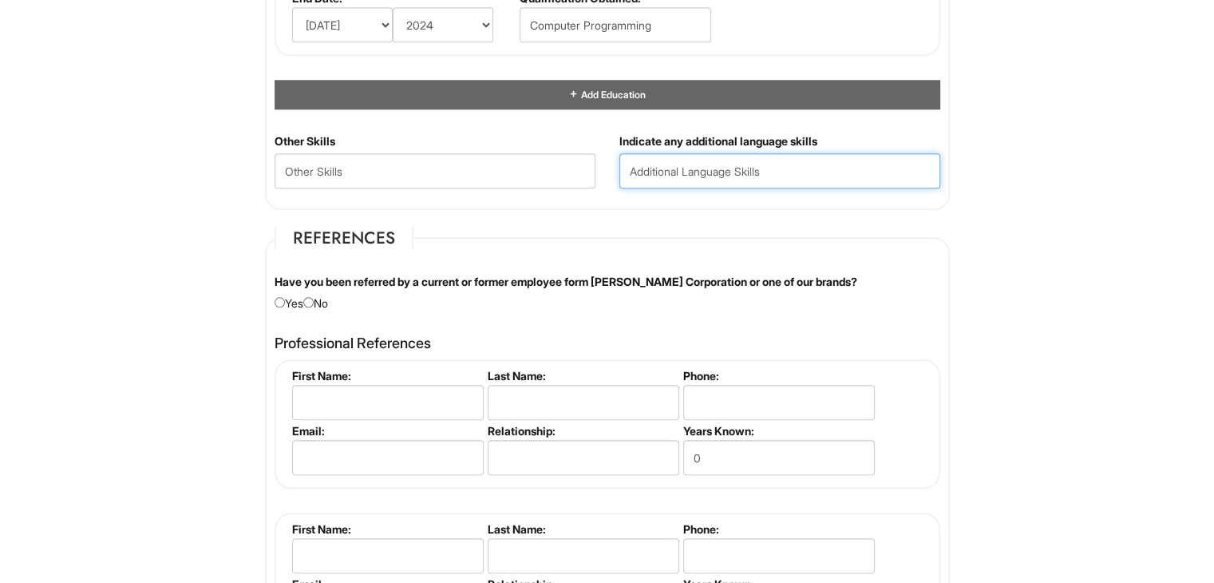
click at [747, 156] on input "text" at bounding box center [780, 170] width 321 height 35
type input "Spanish"
type input "Intermediate Spanish"
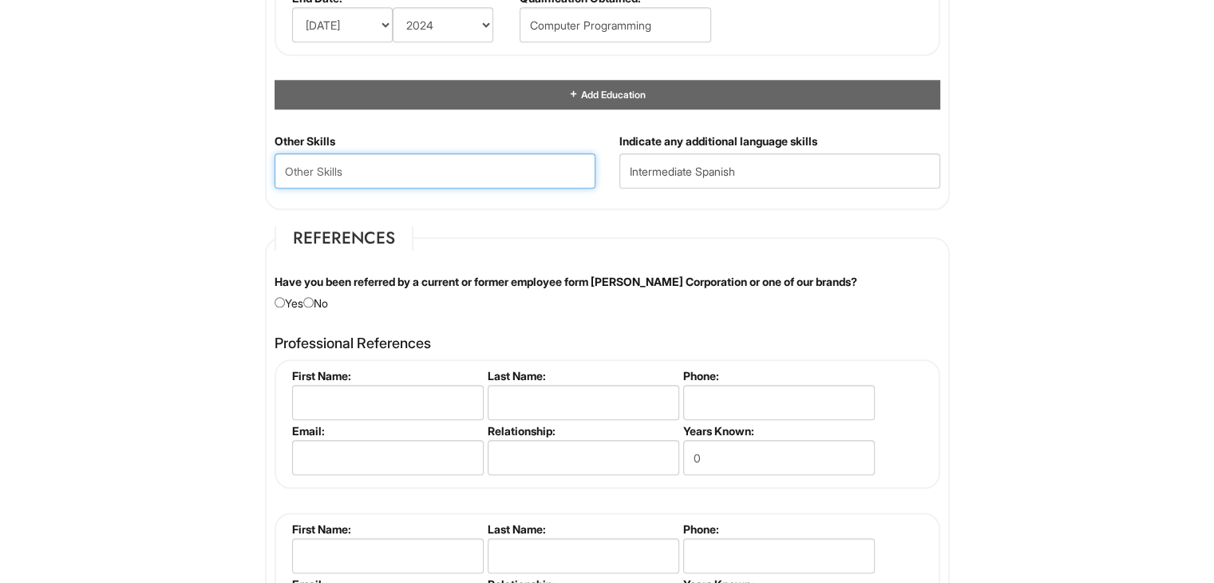
click at [501, 162] on Skills "text" at bounding box center [435, 170] width 321 height 35
type Skills "MS Office, strong communication skills"
click at [329, 309] on fieldset "References Have you been referred by a current or former employee form [PERSON_…" at bounding box center [607, 451] width 685 height 450
click at [326, 314] on fieldset "References Have you been referred by a current or former employee form [PERSON_…" at bounding box center [607, 451] width 685 height 450
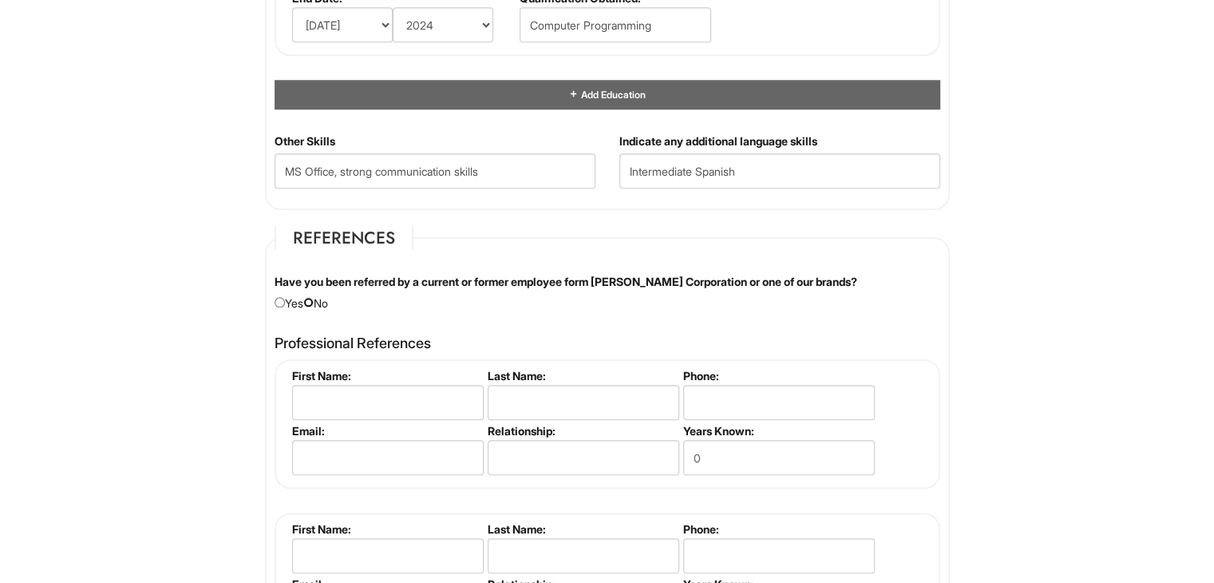
click at [314, 300] on input "radio" at bounding box center [308, 302] width 10 height 10
radio input "true"
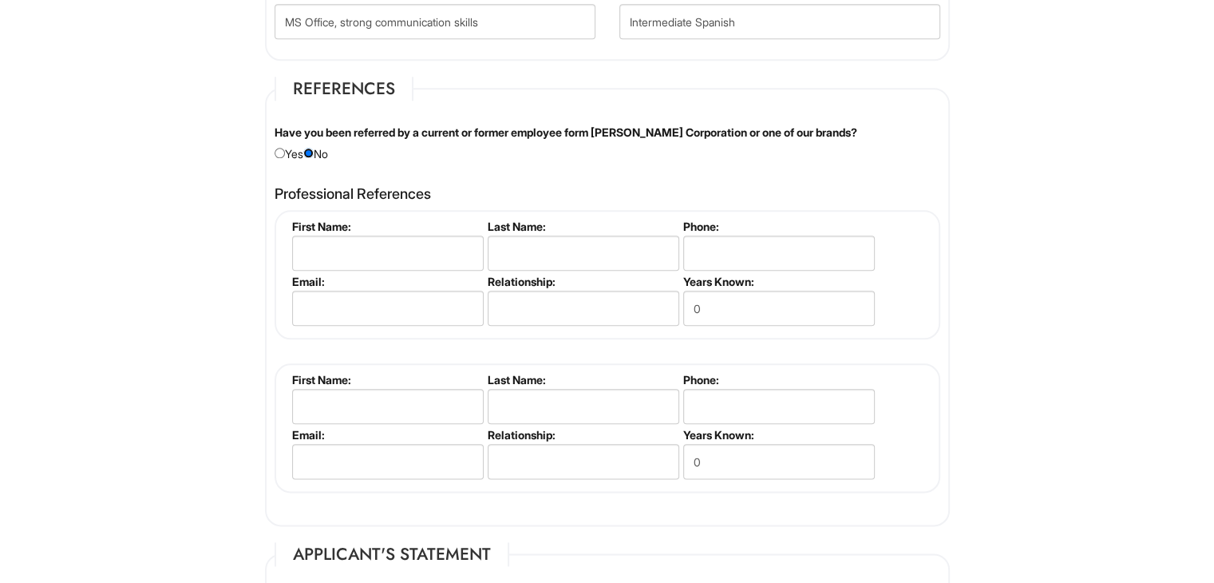
scroll to position [1837, 0]
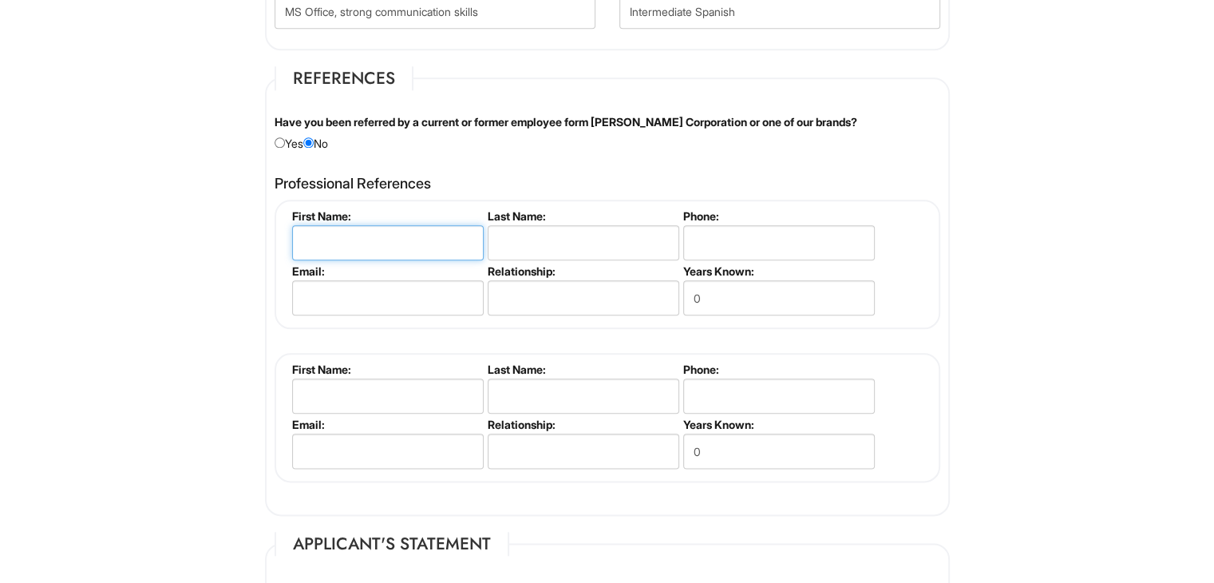
click at [393, 250] on input "text" at bounding box center [388, 242] width 192 height 35
click at [377, 225] on input "text" at bounding box center [388, 242] width 192 height 35
type input "Batuhan"
type input "Keskin"
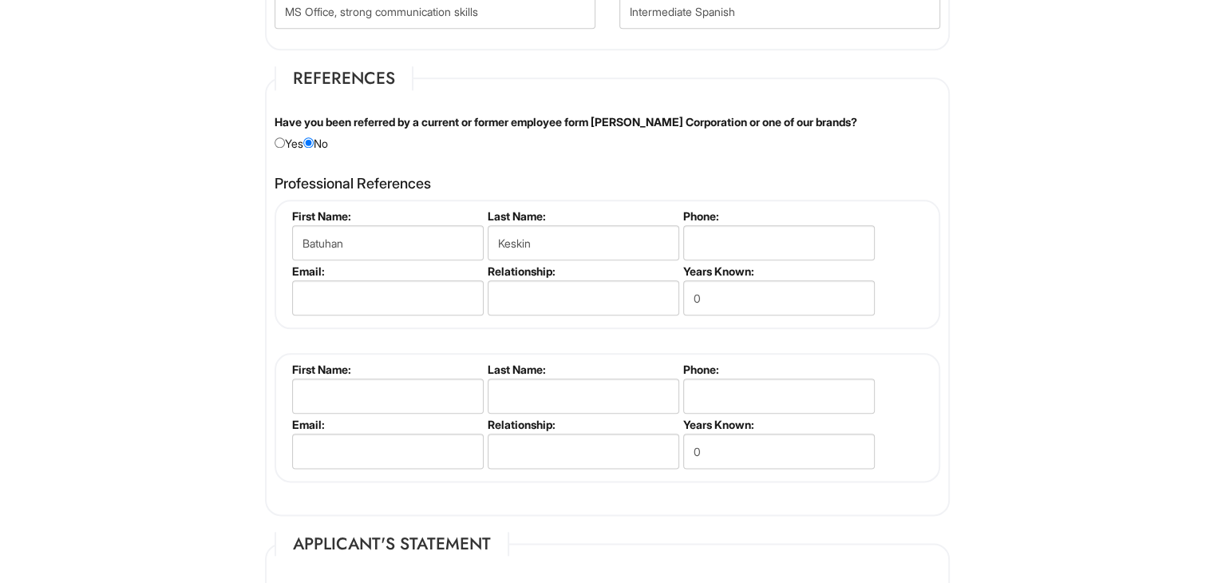
type input "4702326335"
type input "[EMAIL_ADDRESS][DOMAIN_NAME]"
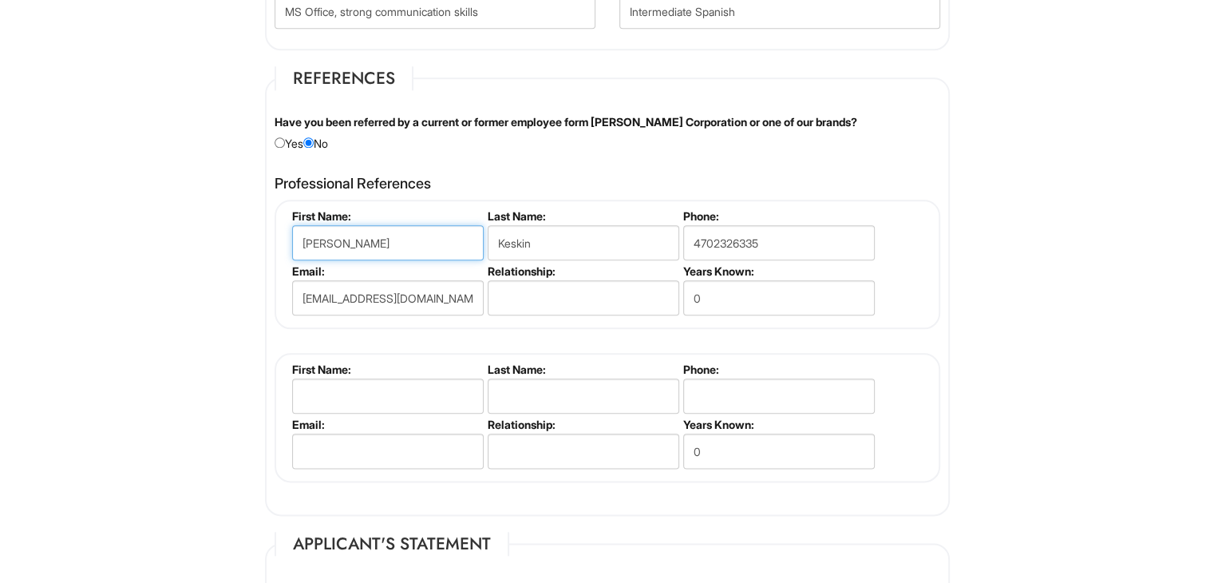
type input "[PERSON_NAME]"
click at [577, 298] on input "text" at bounding box center [584, 297] width 192 height 35
type input "N"
type input "-"
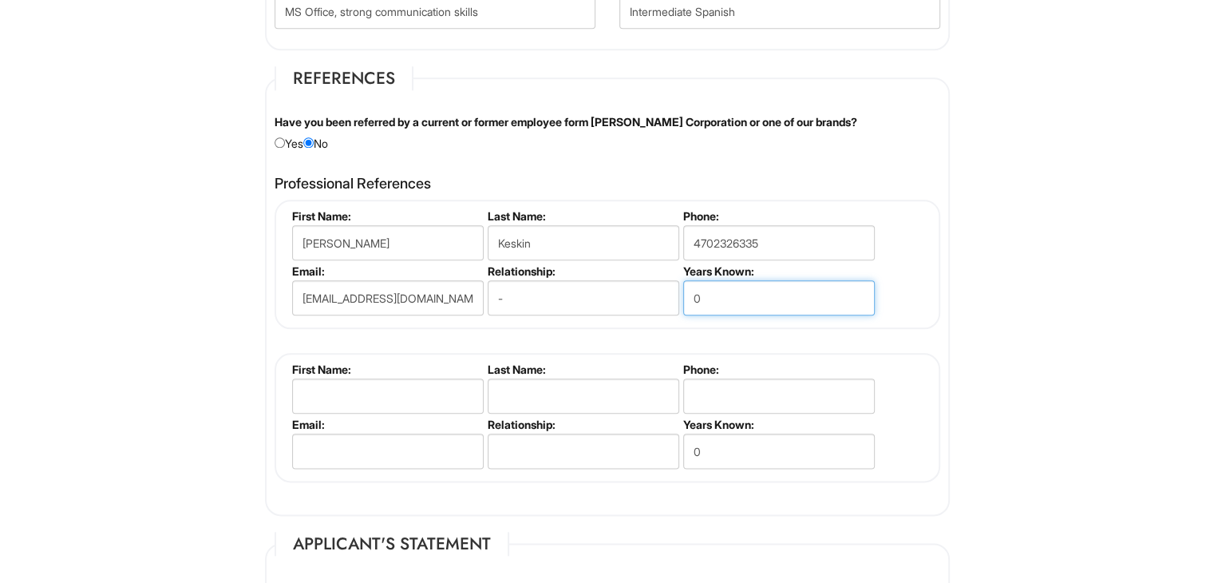
click at [743, 301] on input "0" at bounding box center [779, 297] width 192 height 35
drag, startPoint x: 727, startPoint y: 295, endPoint x: 680, endPoint y: 291, distance: 46.6
click at [680, 291] on li "Years Known: 0" at bounding box center [778, 291] width 196 height 55
type input "25"
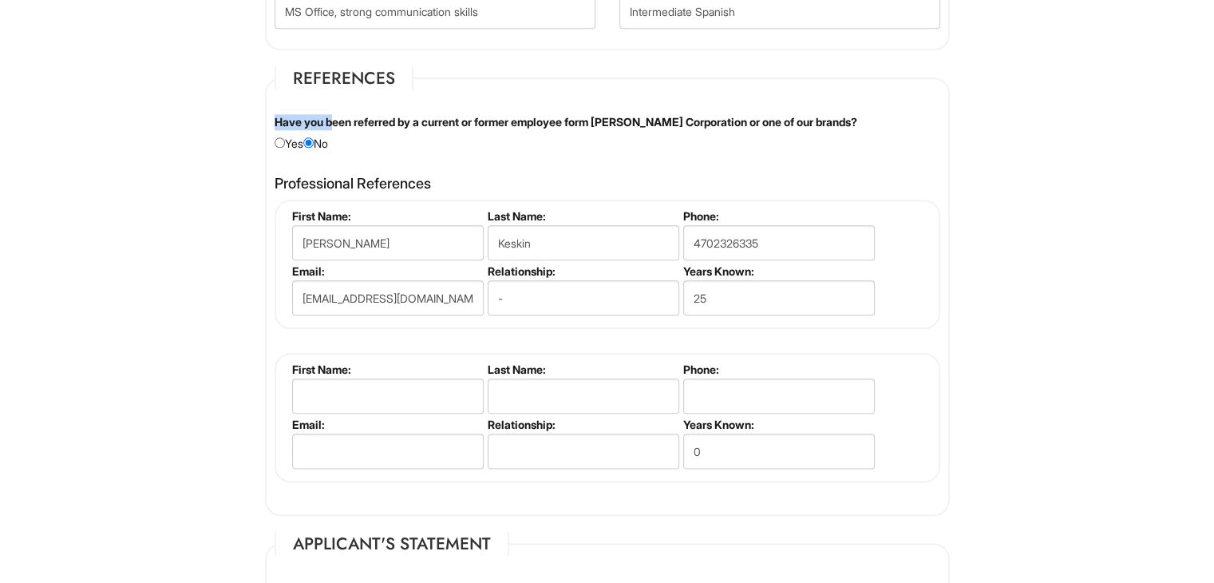
drag, startPoint x: 331, startPoint y: 122, endPoint x: 509, endPoint y: 99, distance: 179.6
click at [509, 99] on fieldset "References Have you been referred by a current or former employee form [PERSON_…" at bounding box center [607, 291] width 685 height 450
click at [454, 254] on li "First Name: [PERSON_NAME]" at bounding box center [386, 236] width 196 height 55
click at [419, 238] on input "[PERSON_NAME]" at bounding box center [388, 242] width 192 height 35
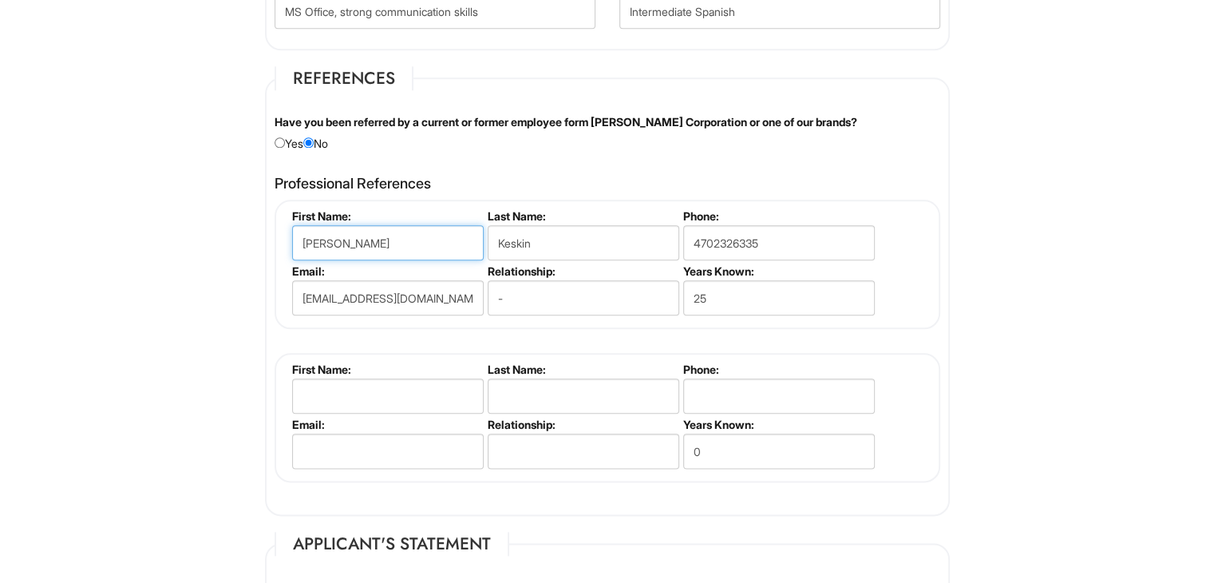
click at [418, 238] on input "[PERSON_NAME]" at bounding box center [388, 242] width 192 height 35
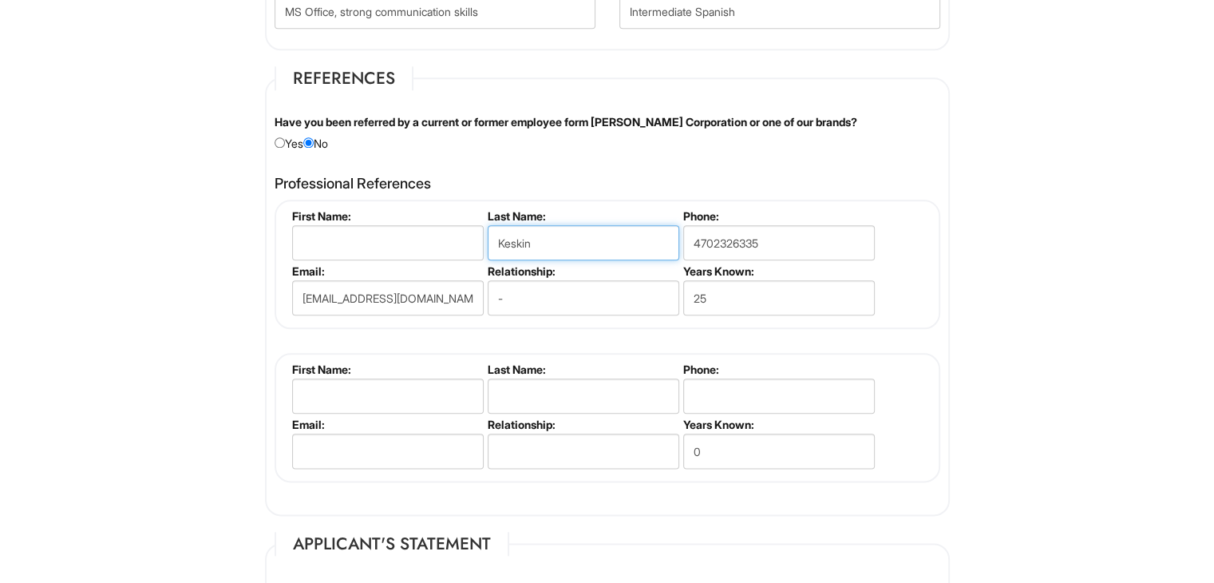
click at [574, 225] on input "Keskin" at bounding box center [584, 242] width 192 height 35
click at [574, 225] on input "text" at bounding box center [584, 242] width 192 height 35
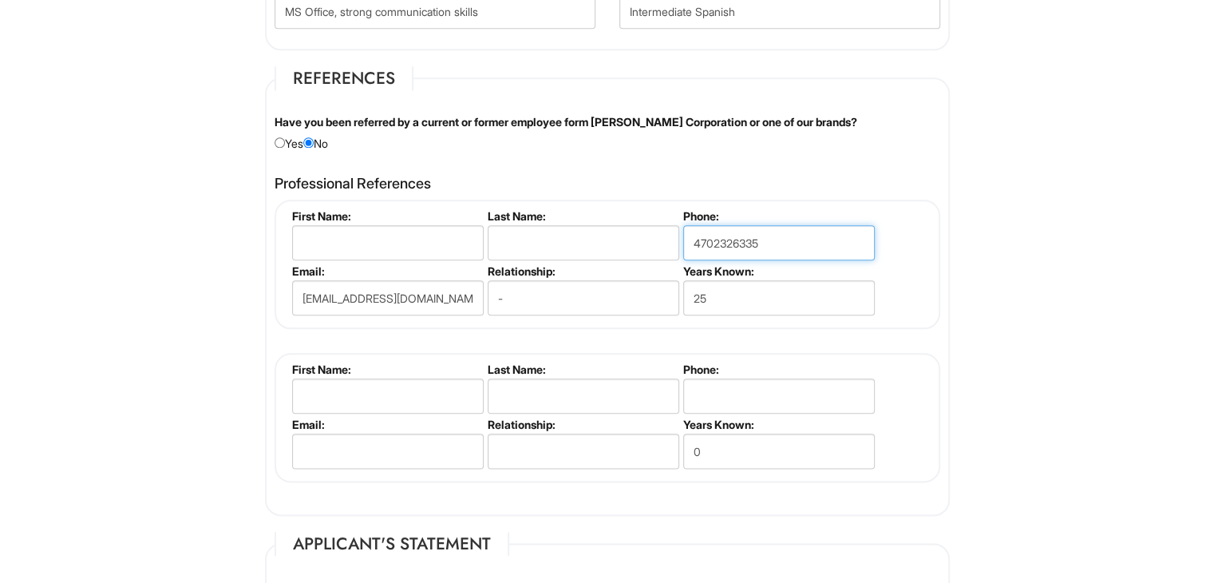
click at [728, 233] on input "4702326335" at bounding box center [779, 242] width 192 height 35
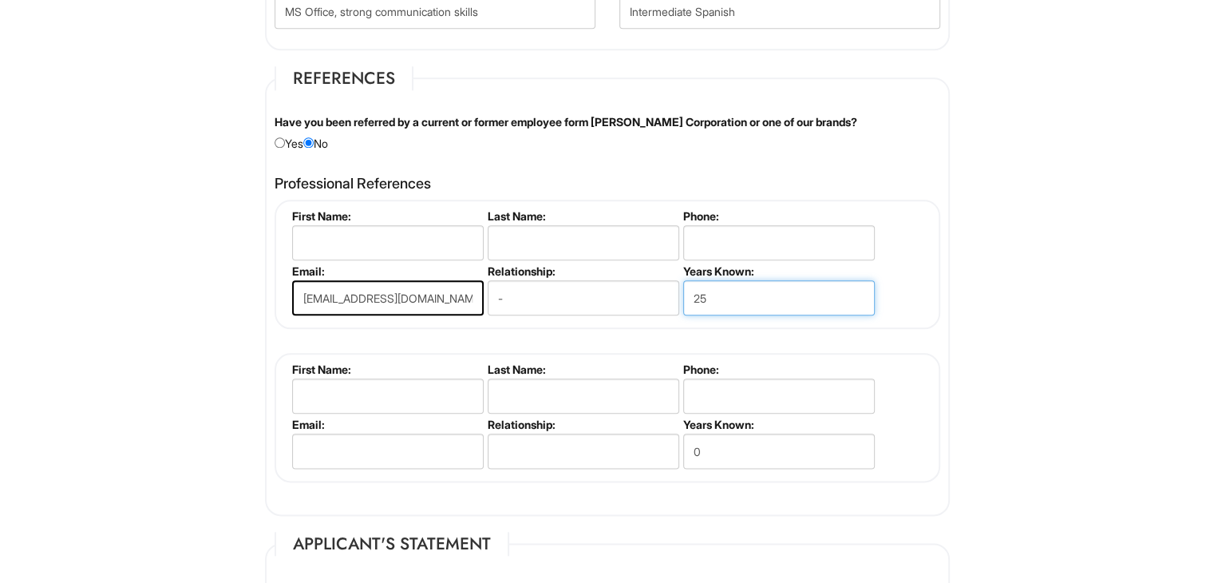
click at [697, 280] on input "25" at bounding box center [779, 297] width 192 height 35
click at [697, 280] on input "text" at bounding box center [779, 297] width 192 height 35
click at [441, 287] on input "[EMAIL_ADDRESS][DOMAIN_NAME]" at bounding box center [388, 297] width 192 height 35
click at [441, 287] on input "batuhanberkkeskin@.com" at bounding box center [388, 297] width 192 height 35
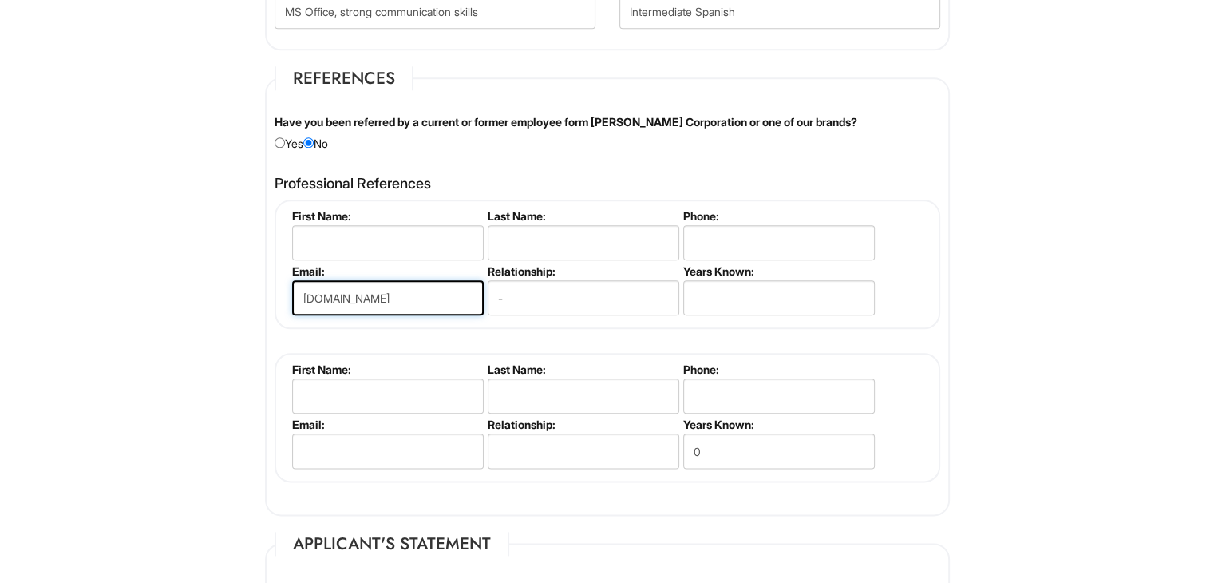
click at [441, 287] on input "[DOMAIN_NAME]" at bounding box center [388, 297] width 192 height 35
type input "batuhanberkkeskin."
click at [441, 287] on input "batuhanberkkeskin." at bounding box center [388, 297] width 192 height 35
click at [441, 287] on input "email" at bounding box center [388, 297] width 192 height 35
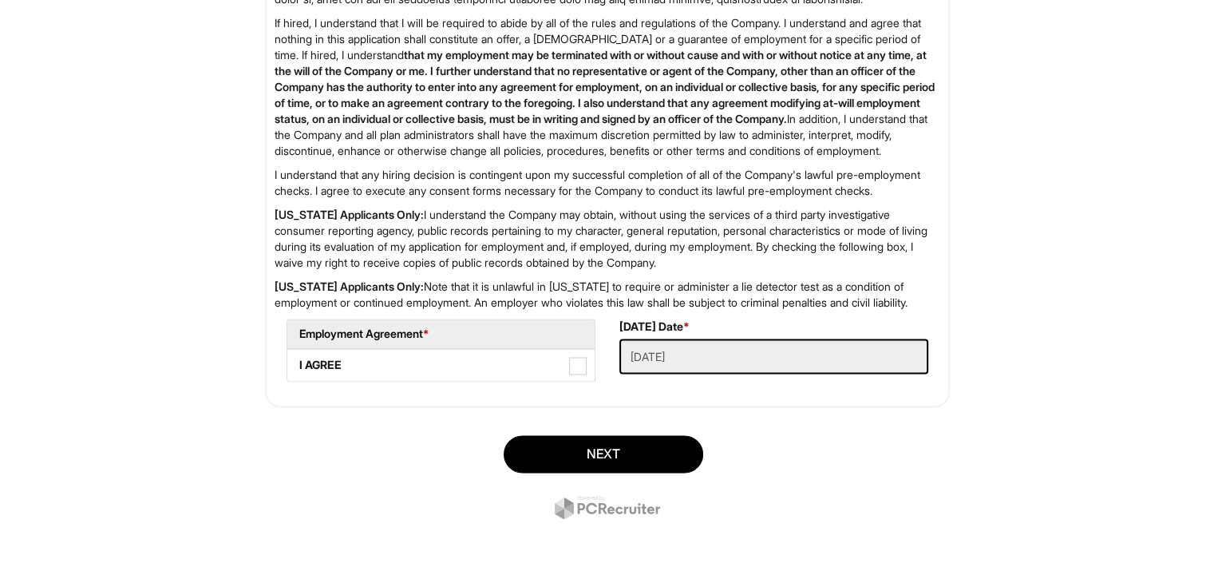
scroll to position [2591, 0]
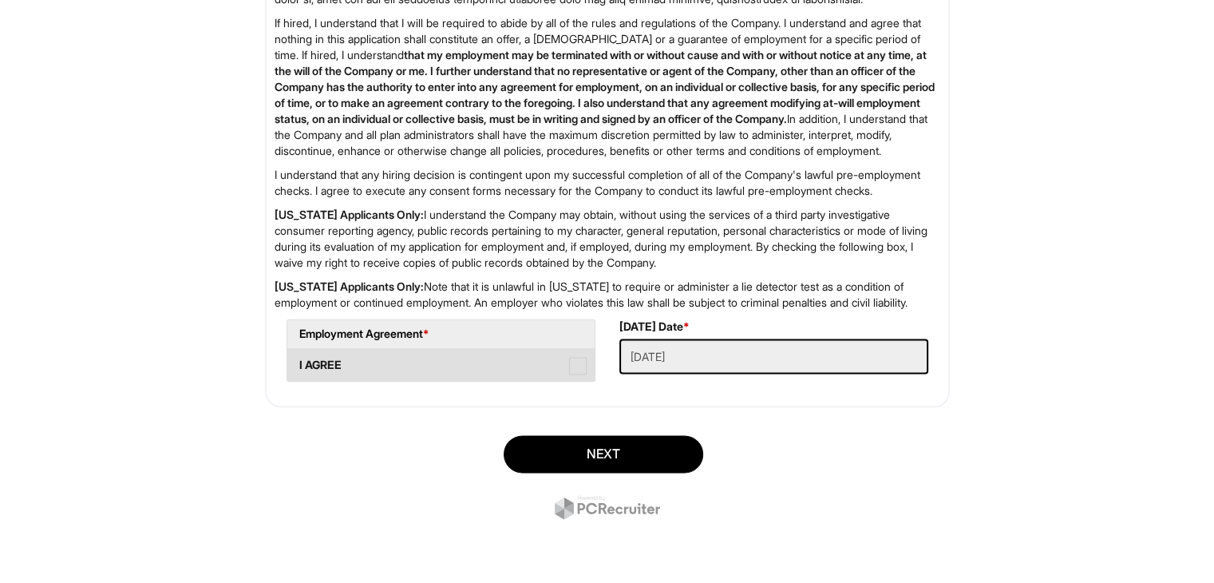
click at [572, 358] on label "I AGREE" at bounding box center [440, 365] width 307 height 32
click at [580, 373] on span at bounding box center [578, 366] width 18 height 18
click at [298, 363] on AGREE "I AGREE" at bounding box center [292, 357] width 10 height 10
checkbox AGREE "true"
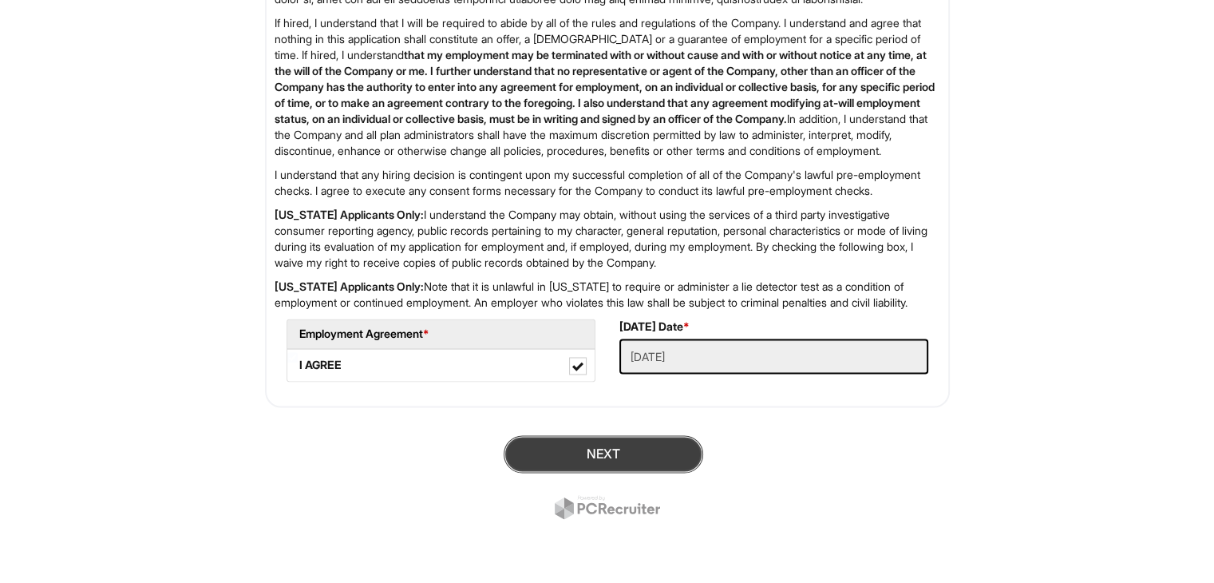
click at [584, 437] on button "Next" at bounding box center [604, 454] width 200 height 38
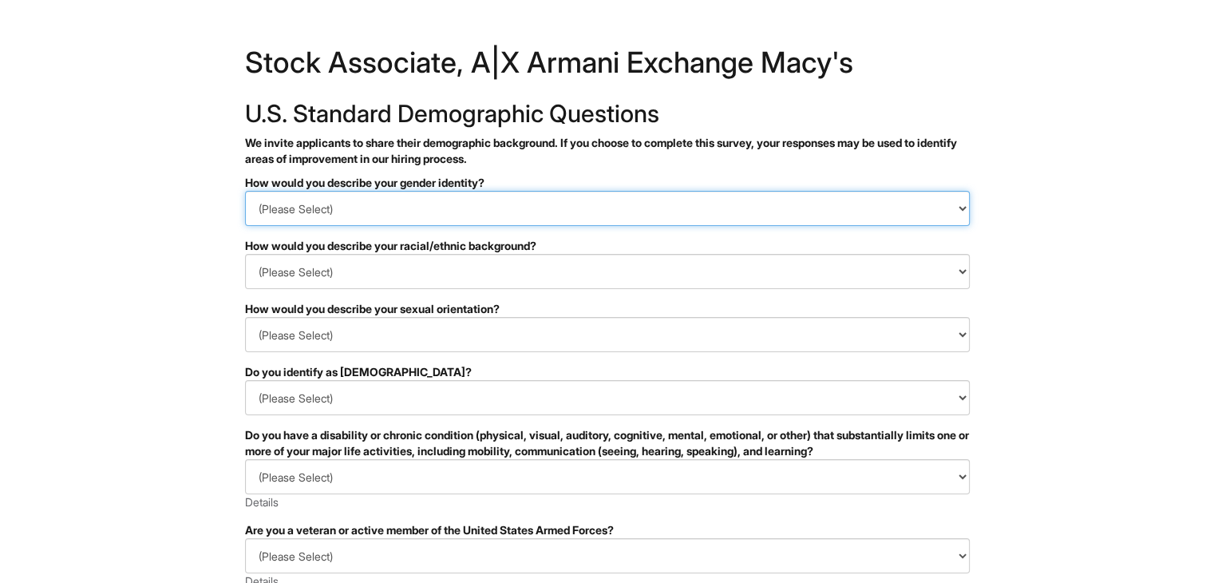
click at [467, 205] on select "(Please Select) Man Woman Non-binary I prefer to self-describe I don't wish to …" at bounding box center [607, 208] width 725 height 35
select select "Man"
click at [245, 191] on select "(Please Select) Man Woman Non-binary I prefer to self-describe I don't wish to …" at bounding box center [607, 208] width 725 height 35
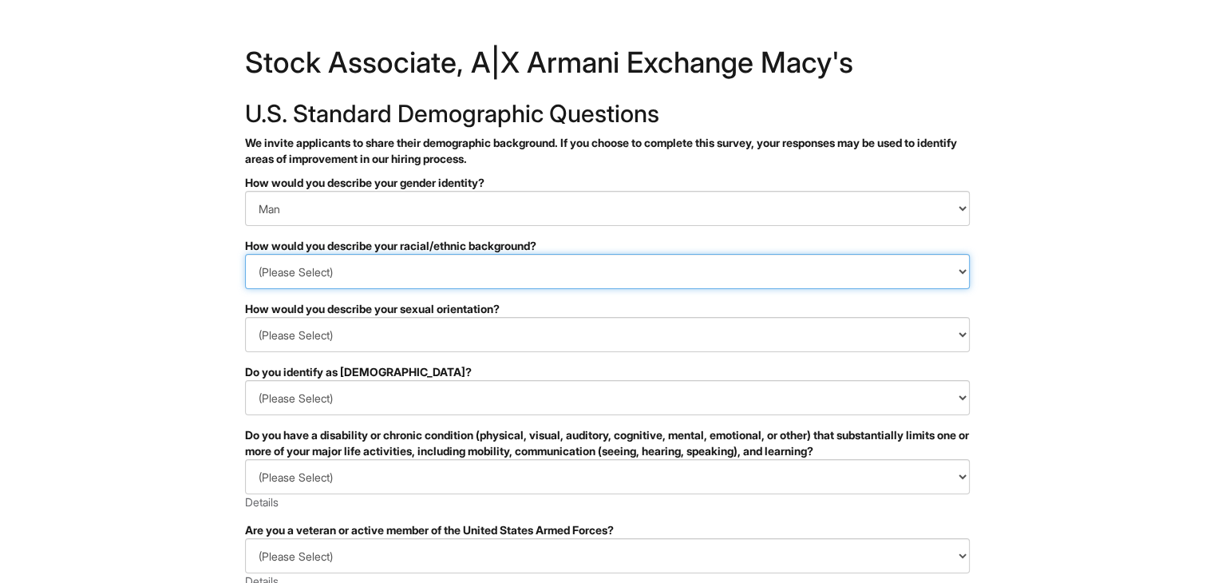
click at [403, 285] on select "(Please Select) Black or of African descent East Asian Hispanic, Latinx or of S…" at bounding box center [607, 271] width 725 height 35
select select "White or European"
click at [245, 254] on select "(Please Select) Black or of African descent East Asian Hispanic, Latinx or of S…" at bounding box center [607, 271] width 725 height 35
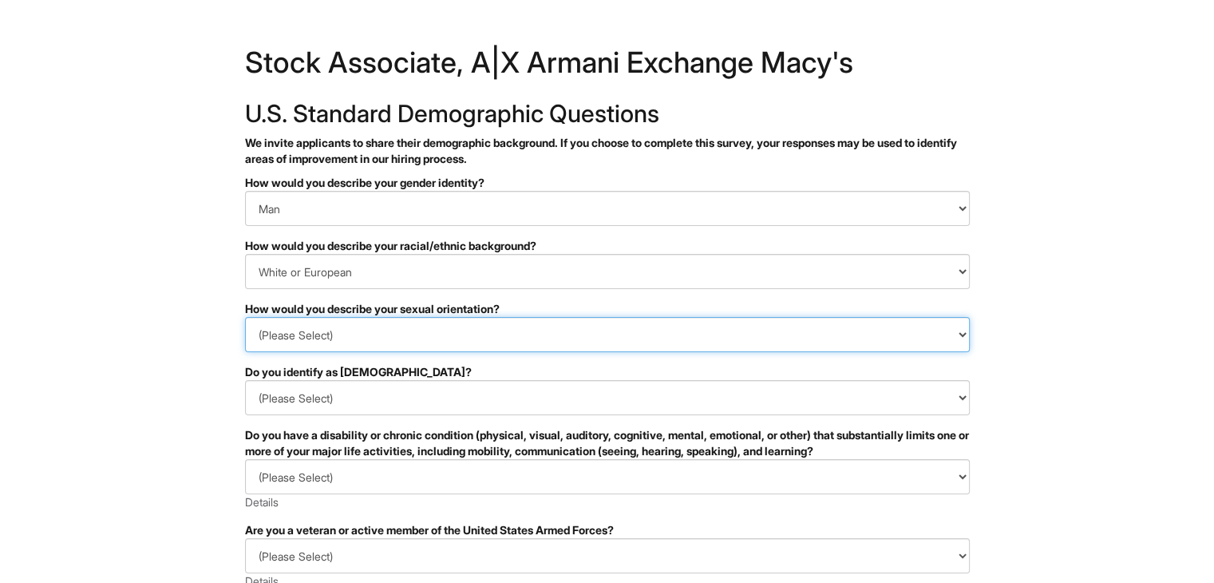
click at [380, 331] on select "(Please Select) Asexual Bisexual and/or pansexual Gay Heterosexual Lesbian Quee…" at bounding box center [607, 334] width 725 height 35
select select "Heterosexual"
click at [245, 317] on select "(Please Select) Asexual Bisexual and/or pansexual Gay Heterosexual Lesbian Quee…" at bounding box center [607, 334] width 725 height 35
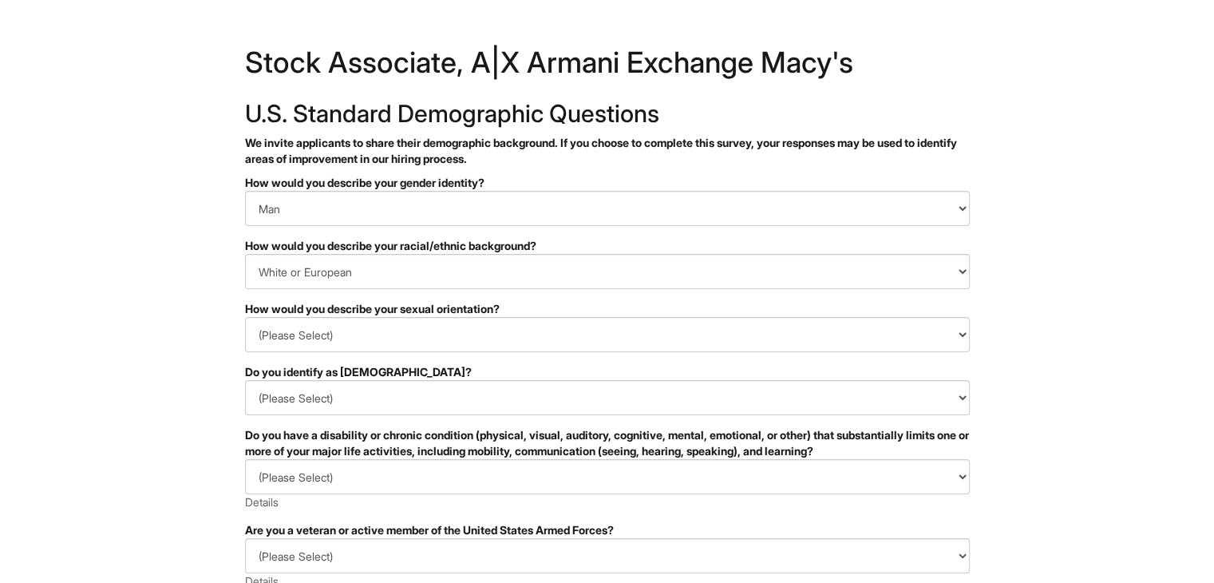
click at [73, 378] on html "&nbsp; ✔ 2 3 Stock Associate, A|X Armani Exchange Macy's U.S. Standard Demograp…" at bounding box center [607, 449] width 1214 height 899
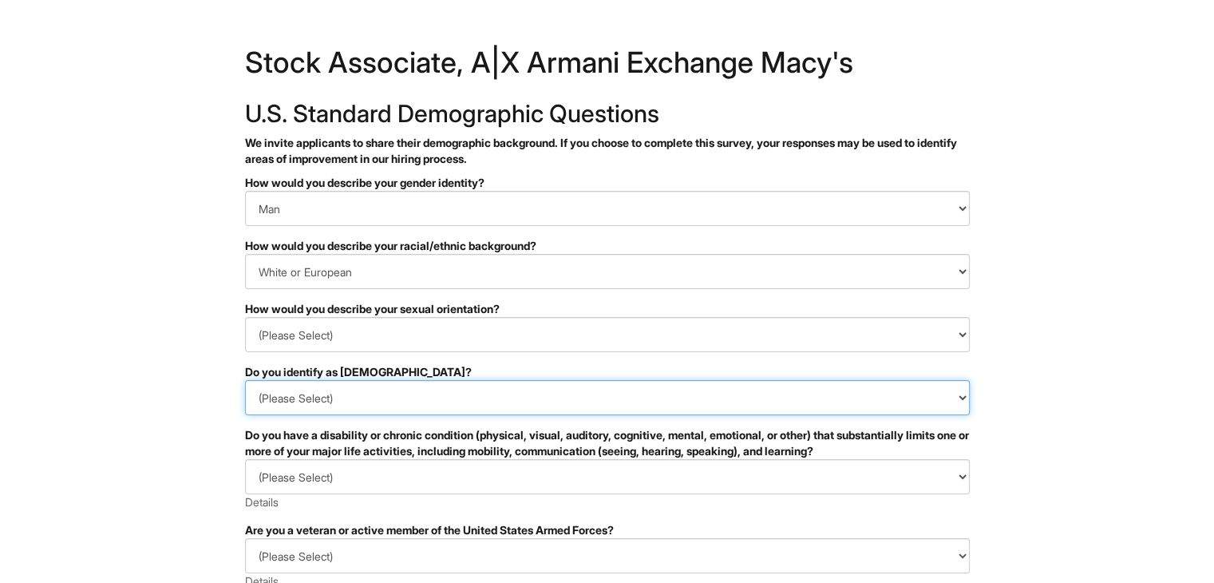
click at [303, 382] on select "(Please Select) Yes No I prefer to self-describe I don't wish to answer" at bounding box center [607, 397] width 725 height 35
select select "No"
click at [245, 380] on select "(Please Select) Yes No I prefer to self-describe I don't wish to answer" at bounding box center [607, 397] width 725 height 35
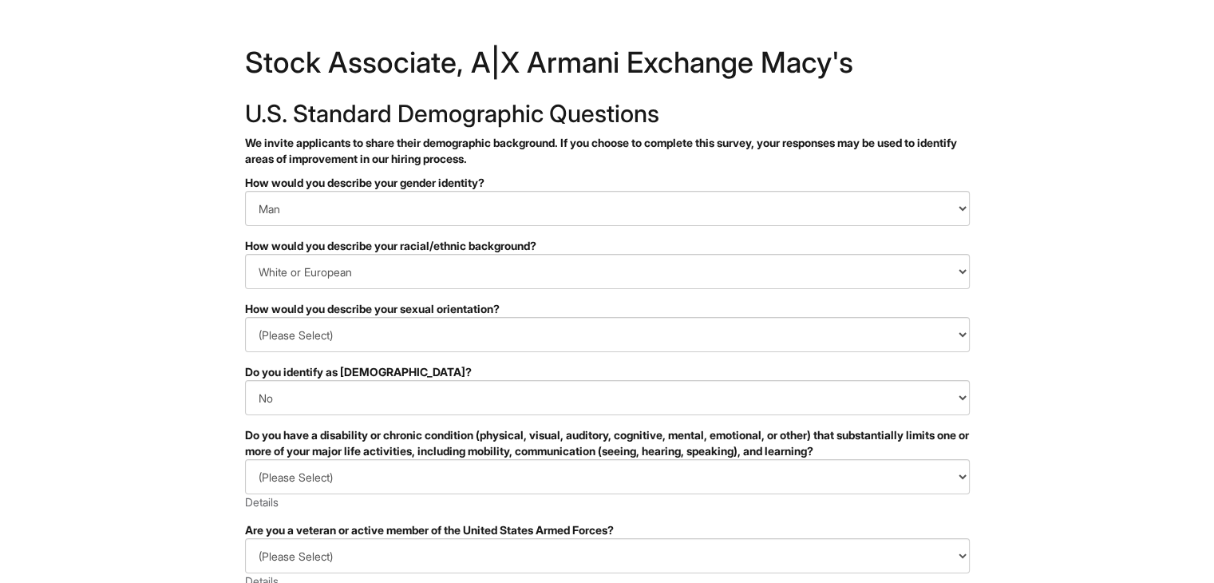
click at [148, 438] on html "&nbsp; ✔ 2 3 Stock Associate, A|X Armani Exchange Macy's U.S. Standard Demograp…" at bounding box center [607, 449] width 1214 height 899
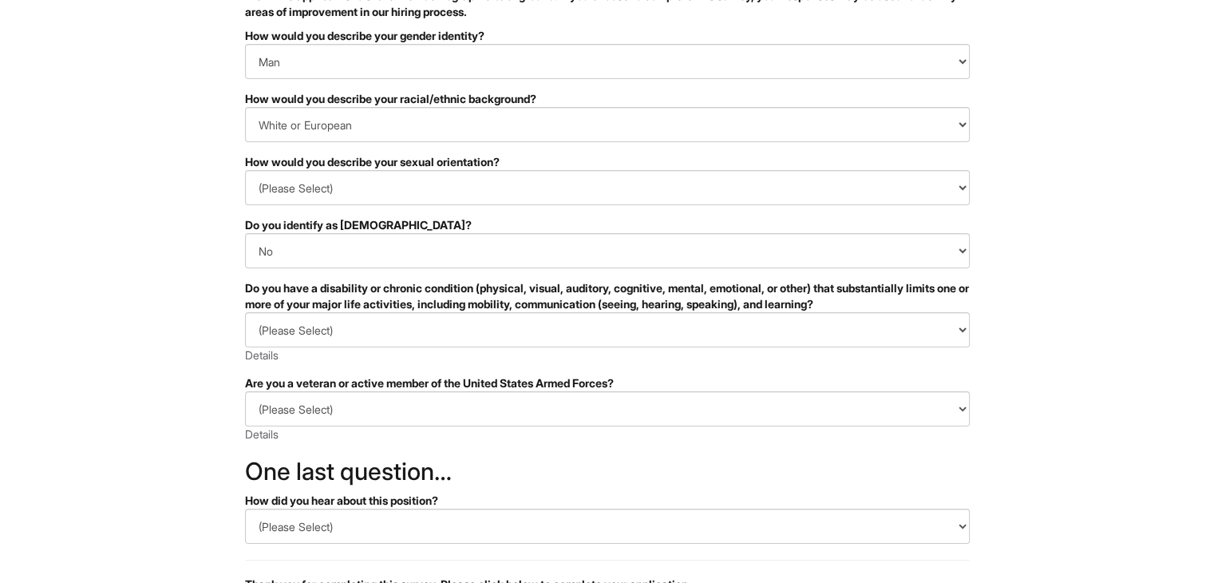
scroll to position [160, 0]
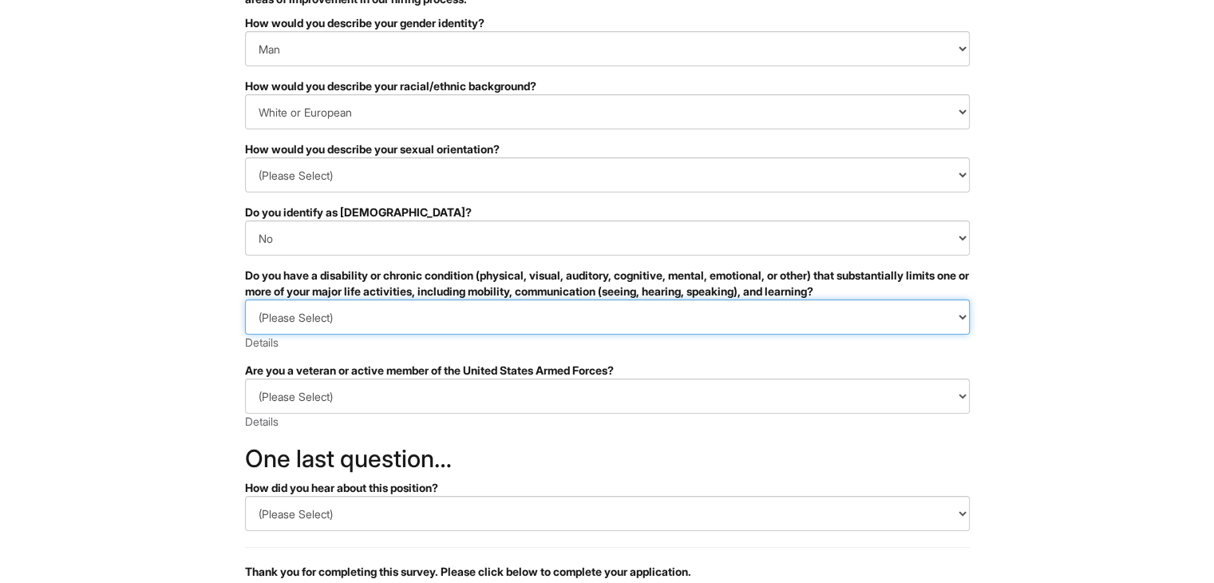
click at [315, 314] on select "(Please Select) YES, I HAVE A DISABILITY (or previously had a disability) NO, I…" at bounding box center [607, 316] width 725 height 35
select select "NO, I DON'T HAVE A DISABILITY"
click at [245, 299] on select "(Please Select) YES, I HAVE A DISABILITY (or previously had a disability) NO, I…" at bounding box center [607, 316] width 725 height 35
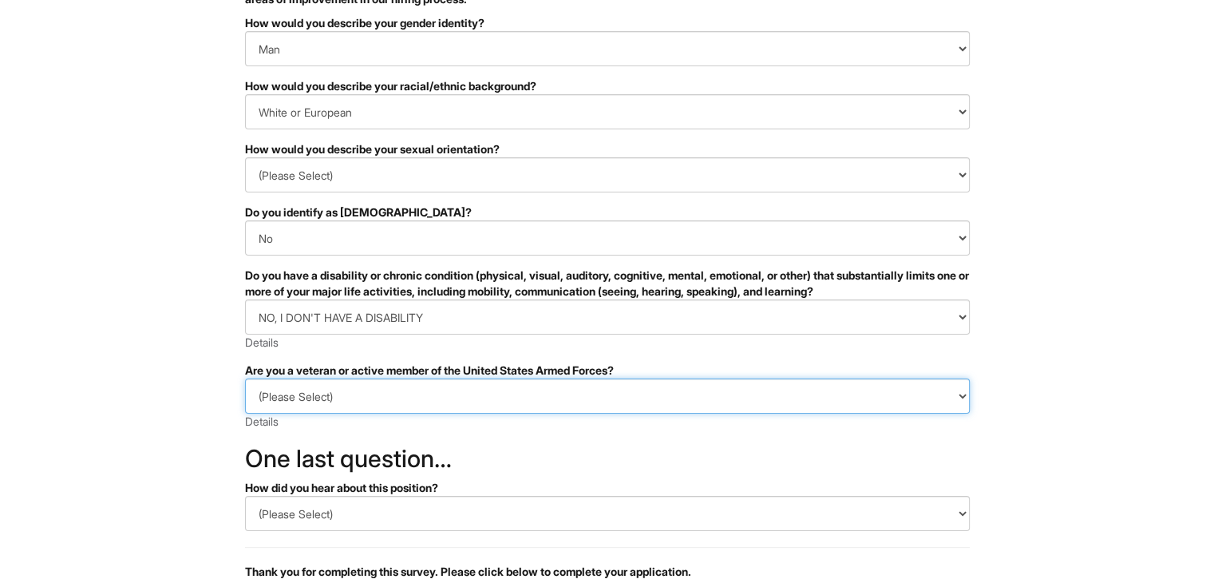
click at [318, 399] on select "(Please Select) I IDENTIFY AS ONE OR MORE OF THE CLASSIFICATIONS OF PROTECTED V…" at bounding box center [607, 395] width 725 height 35
select select "I AM NOT A PROTECTED VETERAN"
click at [245, 378] on select "(Please Select) I IDENTIFY AS ONE OR MORE OF THE CLASSIFICATIONS OF PROTECTED V…" at bounding box center [607, 395] width 725 height 35
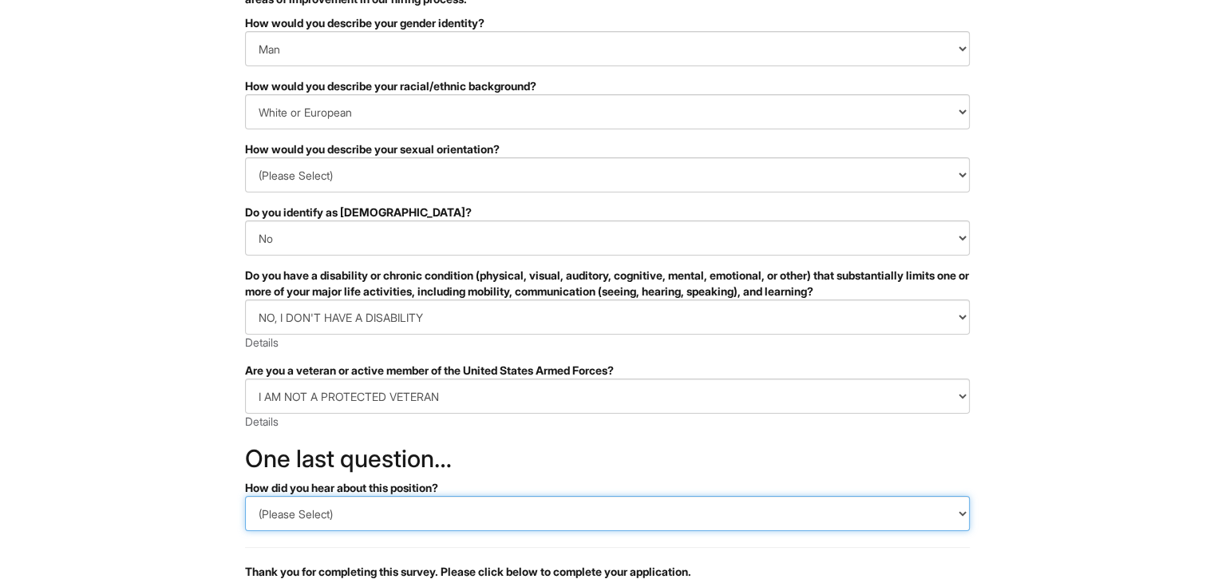
click at [347, 513] on select "(Please Select) CareerBuilder Indeed LinkedIn Monster Referral Other" at bounding box center [607, 513] width 725 height 35
click at [62, 442] on html "&nbsp; ✔ 2 3 Stock Associate, A|X Armani Exchange Macy's U.S. Standard Demograp…" at bounding box center [607, 289] width 1214 height 899
click at [328, 514] on select "(Please Select) CareerBuilder Indeed LinkedIn Monster Referral Other" at bounding box center [607, 513] width 725 height 35
select select "LinkedIn"
click at [245, 496] on select "(Please Select) CareerBuilder Indeed LinkedIn Monster Referral Other" at bounding box center [607, 513] width 725 height 35
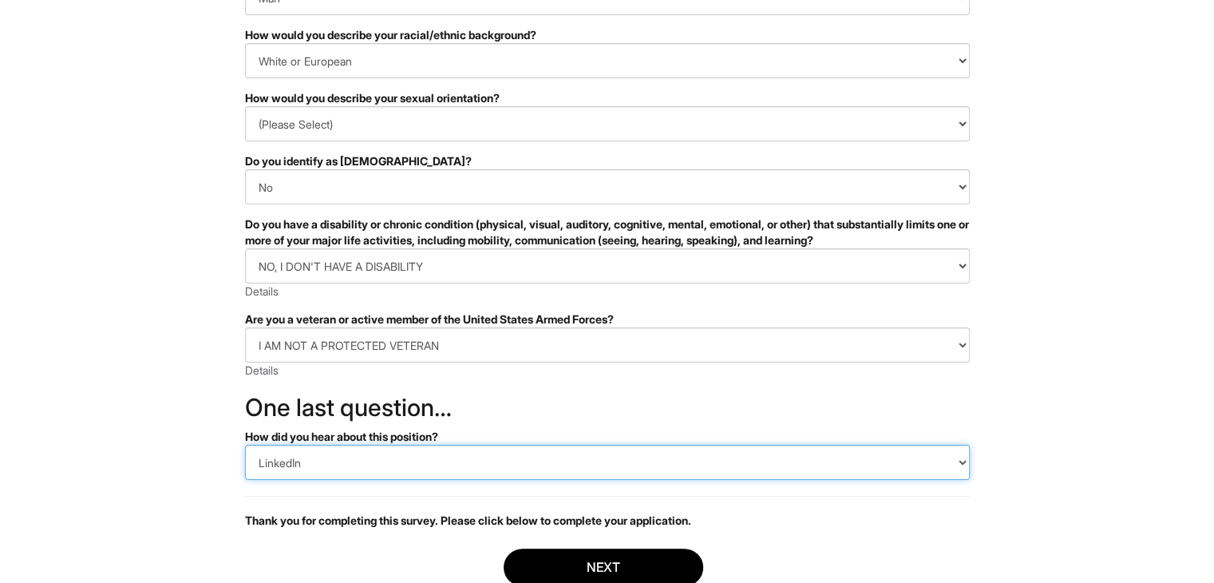
scroll to position [316, 0]
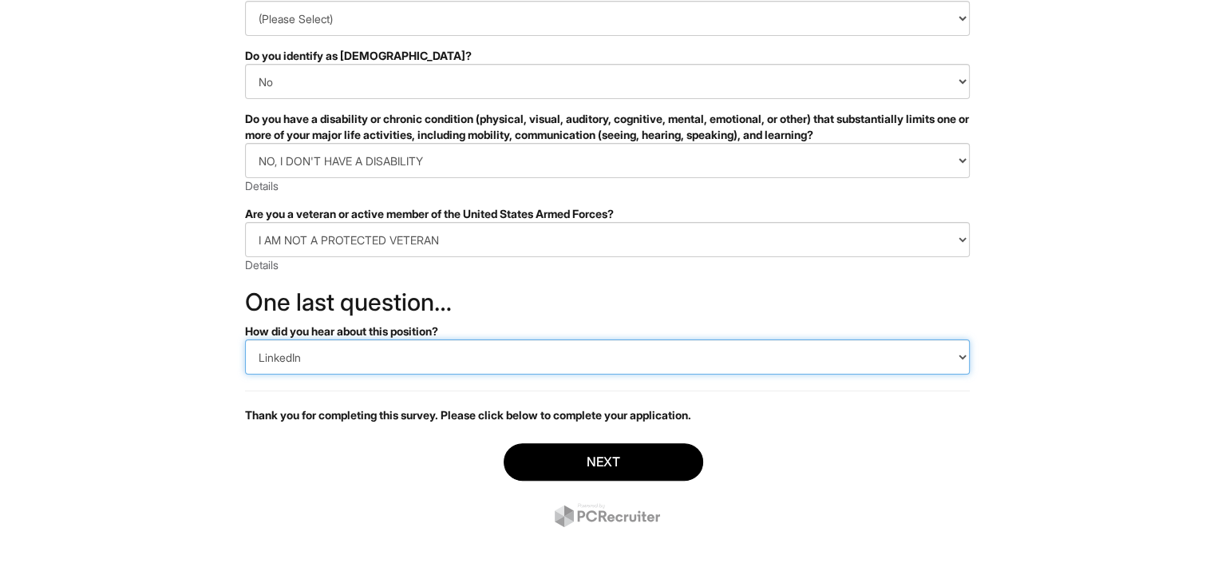
click at [358, 366] on select "(Please Select) CareerBuilder Indeed LinkedIn Monster Referral Other" at bounding box center [607, 356] width 725 height 35
click at [245, 339] on select "(Please Select) CareerBuilder Indeed LinkedIn Monster Referral Other" at bounding box center [607, 356] width 725 height 35
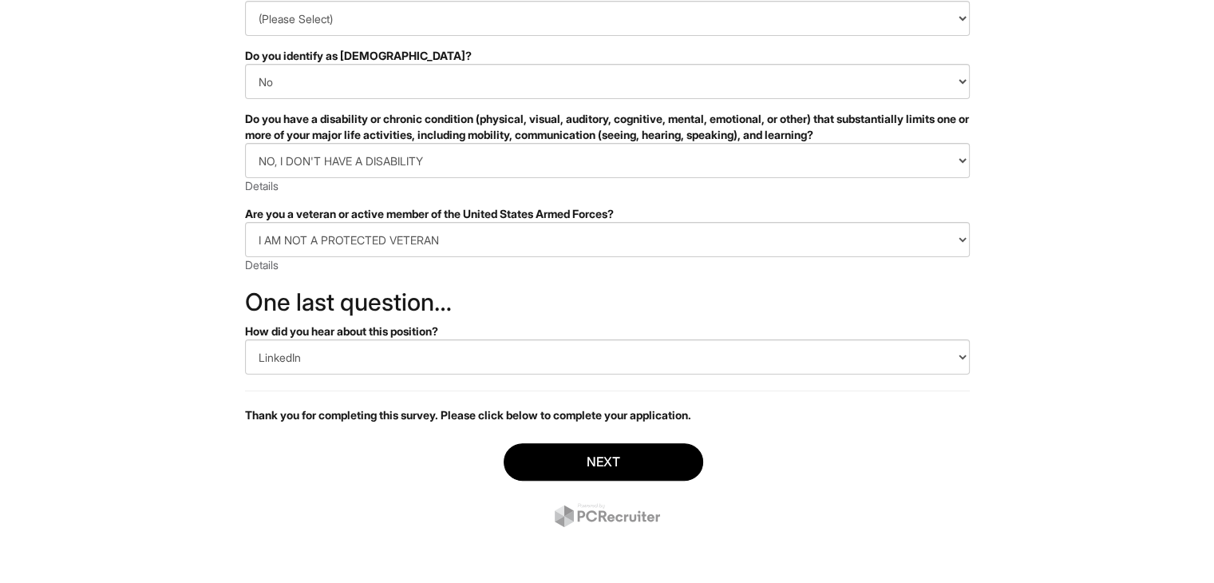
click at [166, 421] on html "&nbsp; ✔ 2 3 Stock Associate, A|X Armani Exchange Macy's U.S. Standard Demograp…" at bounding box center [607, 133] width 1214 height 899
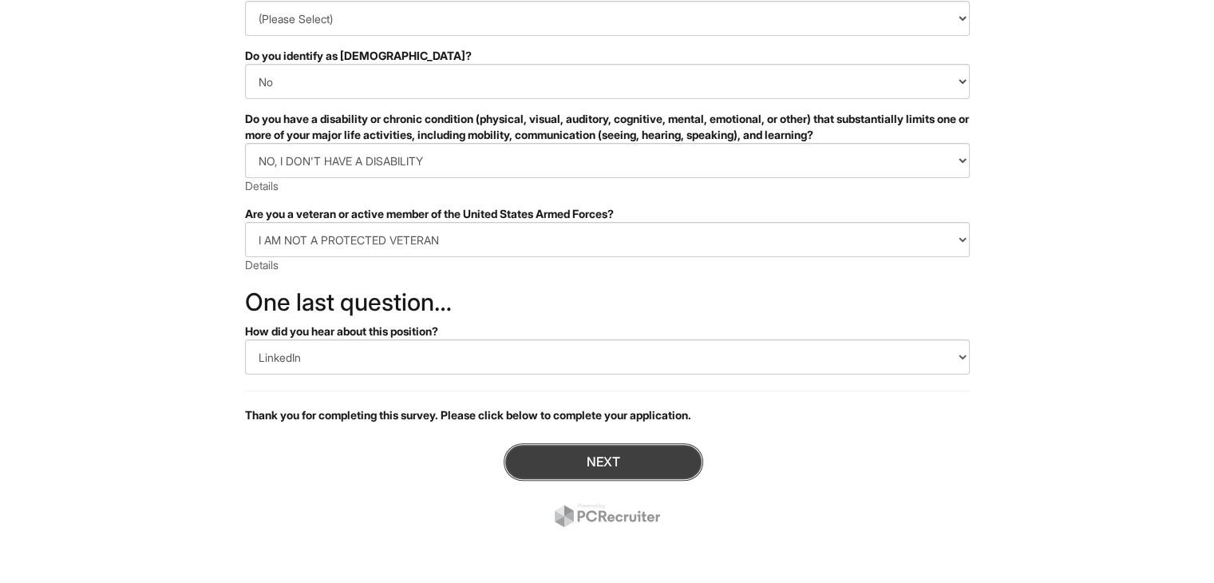
click at [581, 458] on button "Next" at bounding box center [604, 462] width 200 height 38
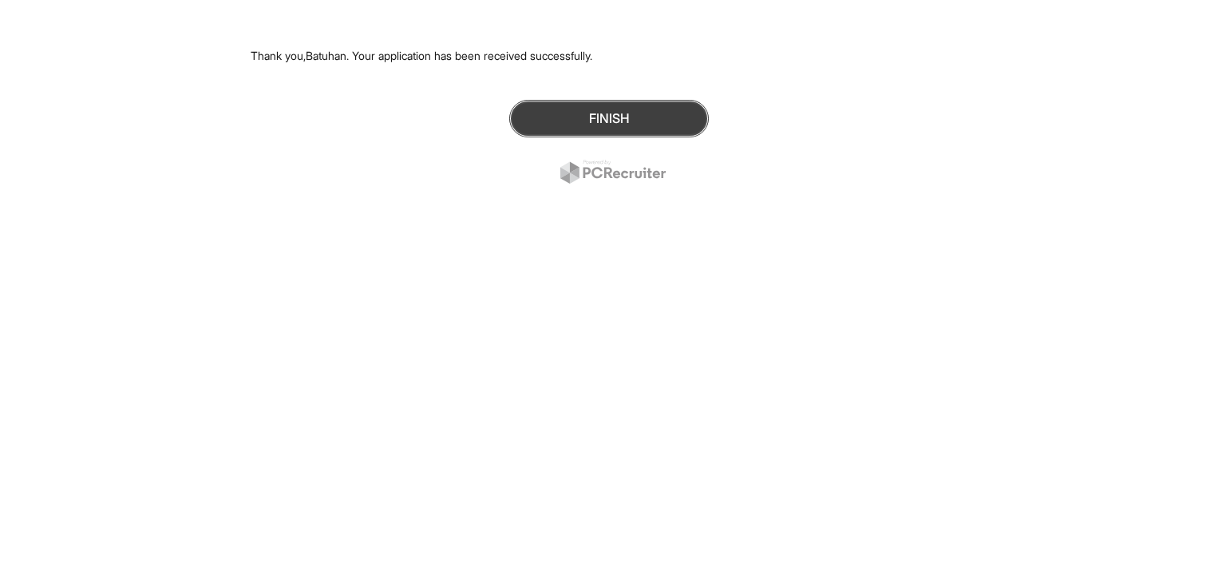
click at [594, 129] on button "Finish" at bounding box center [609, 119] width 200 height 38
